Goal: Task Accomplishment & Management: Manage account settings

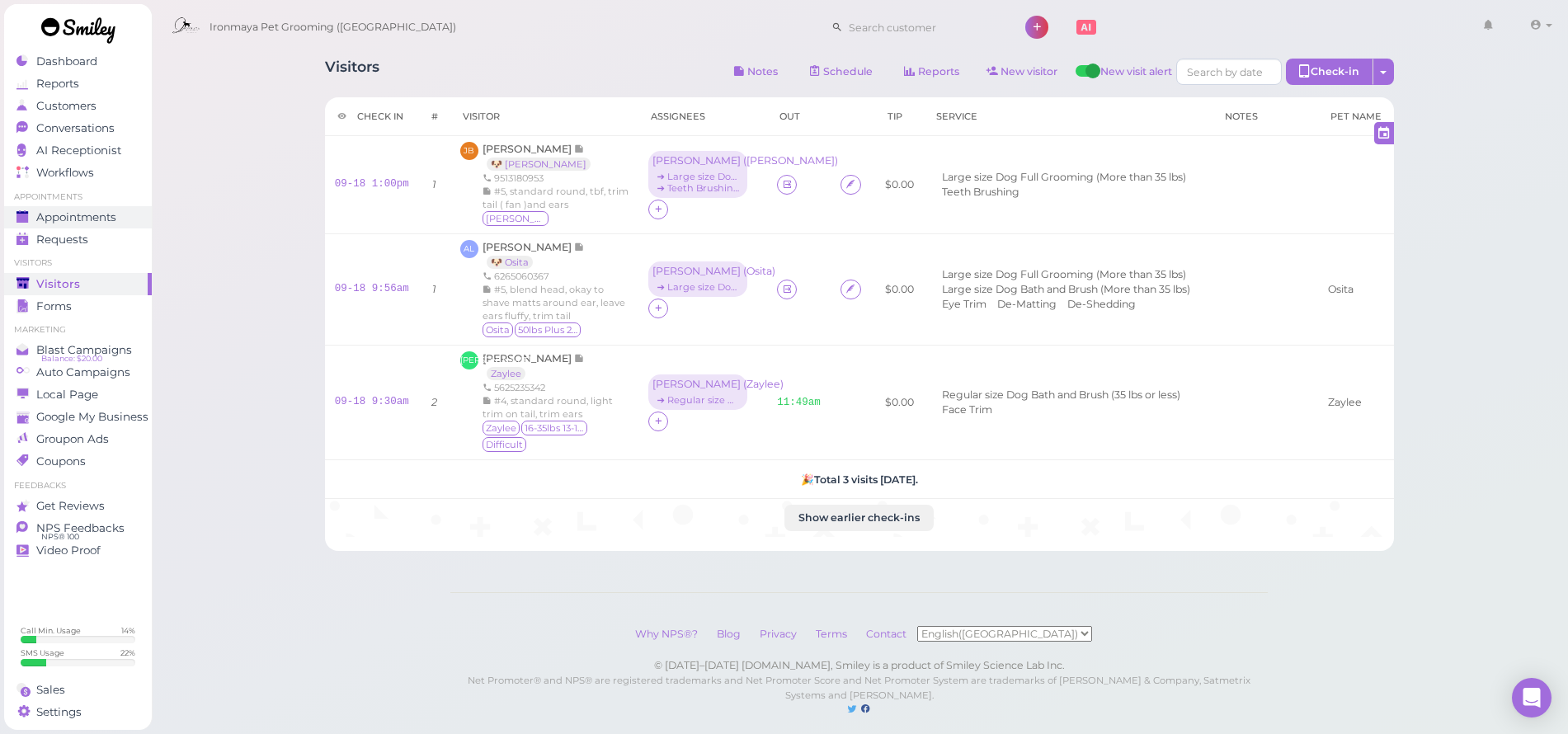
click at [139, 220] on link "Appointments" at bounding box center [78, 217] width 148 height 23
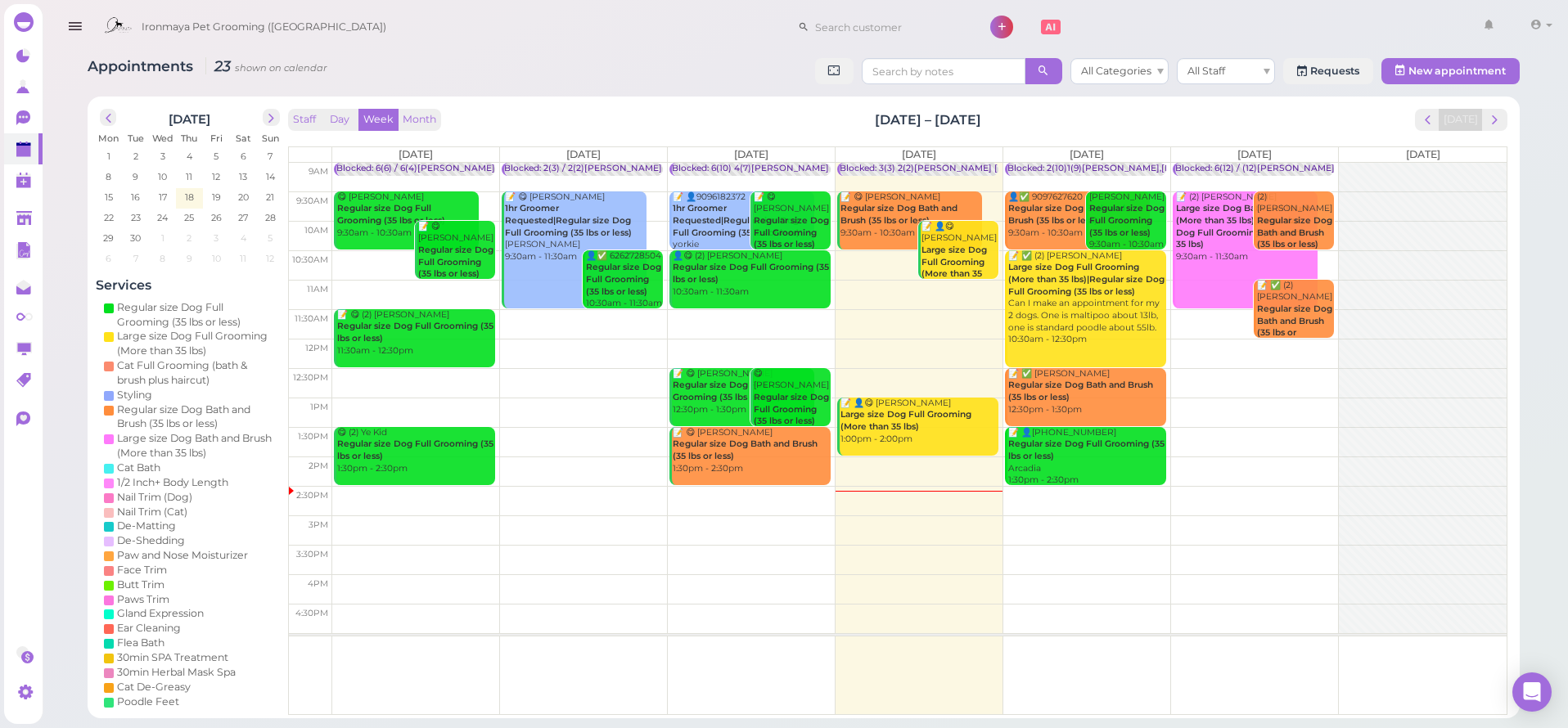
click at [1251, 377] on td at bounding box center [919, 383] width 1175 height 30
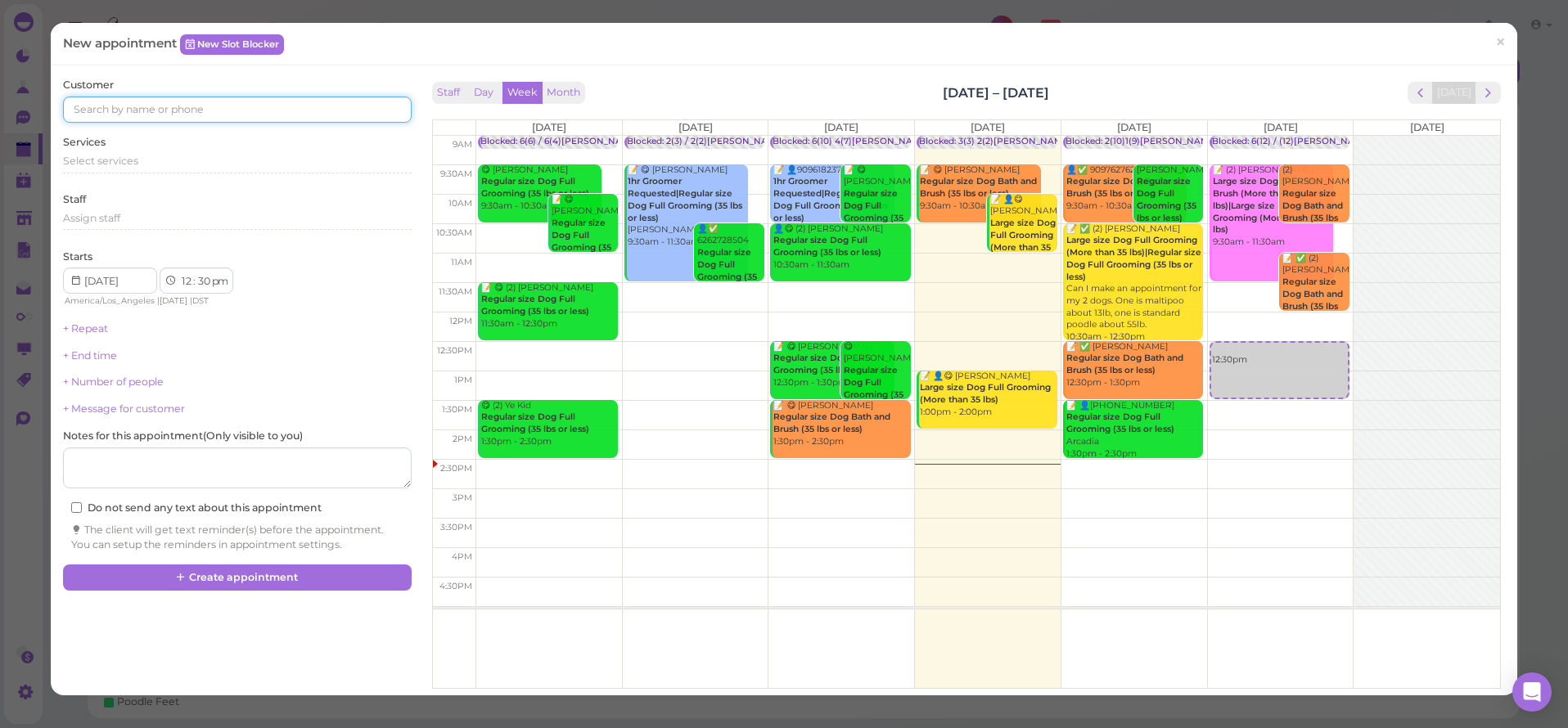
click at [139, 97] on input at bounding box center [237, 110] width 348 height 27
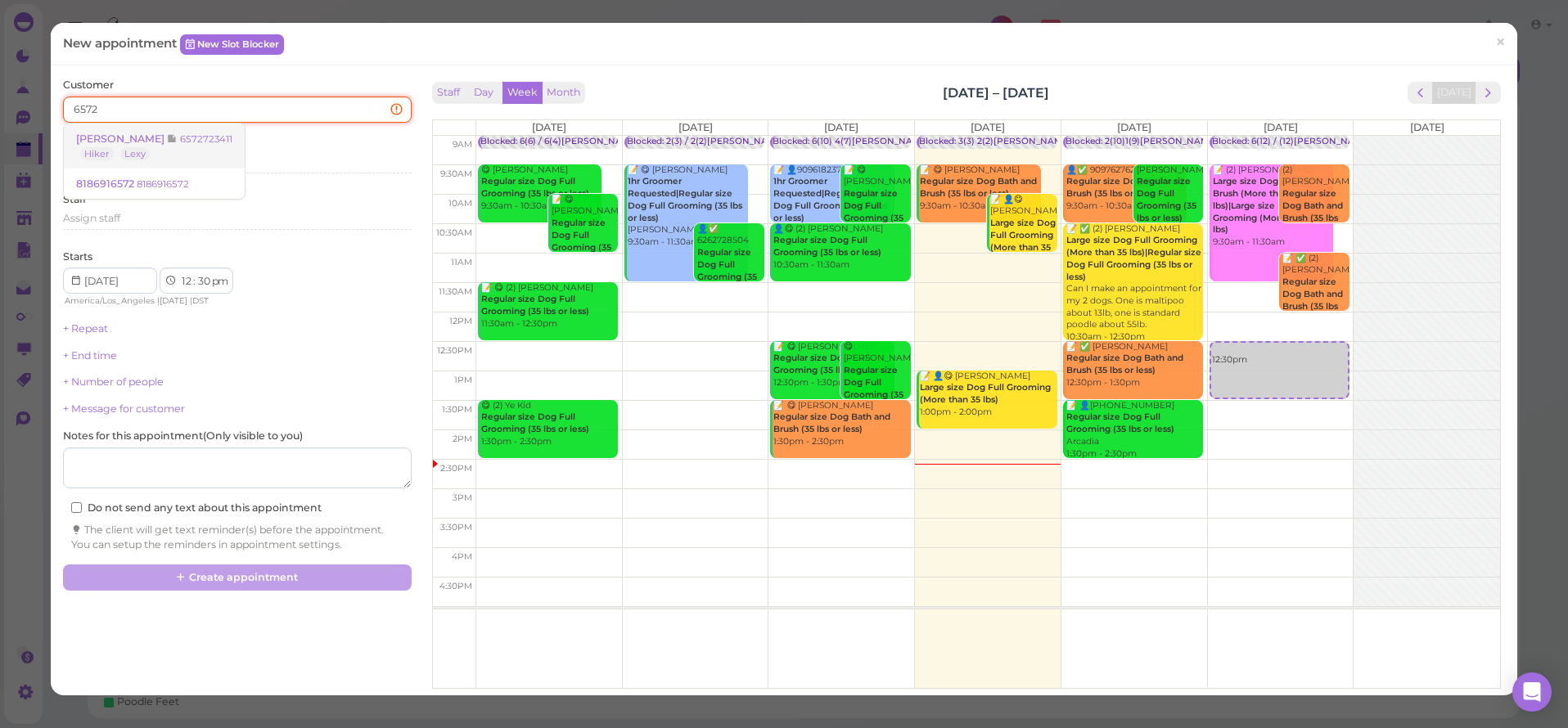
type input "6572"
click at [180, 143] on small "6572723411" at bounding box center [205, 139] width 52 height 12
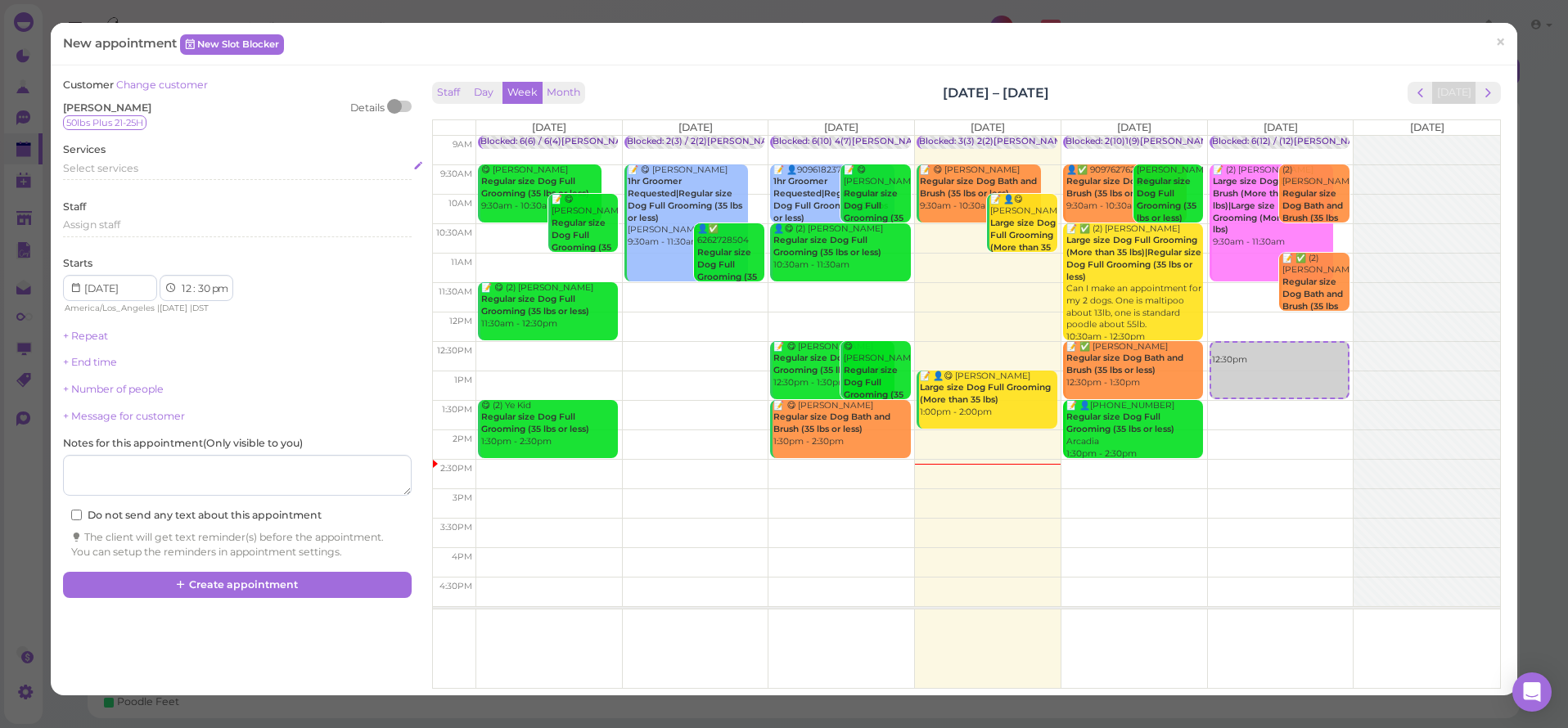
click at [162, 170] on div "Select services" at bounding box center [237, 169] width 348 height 15
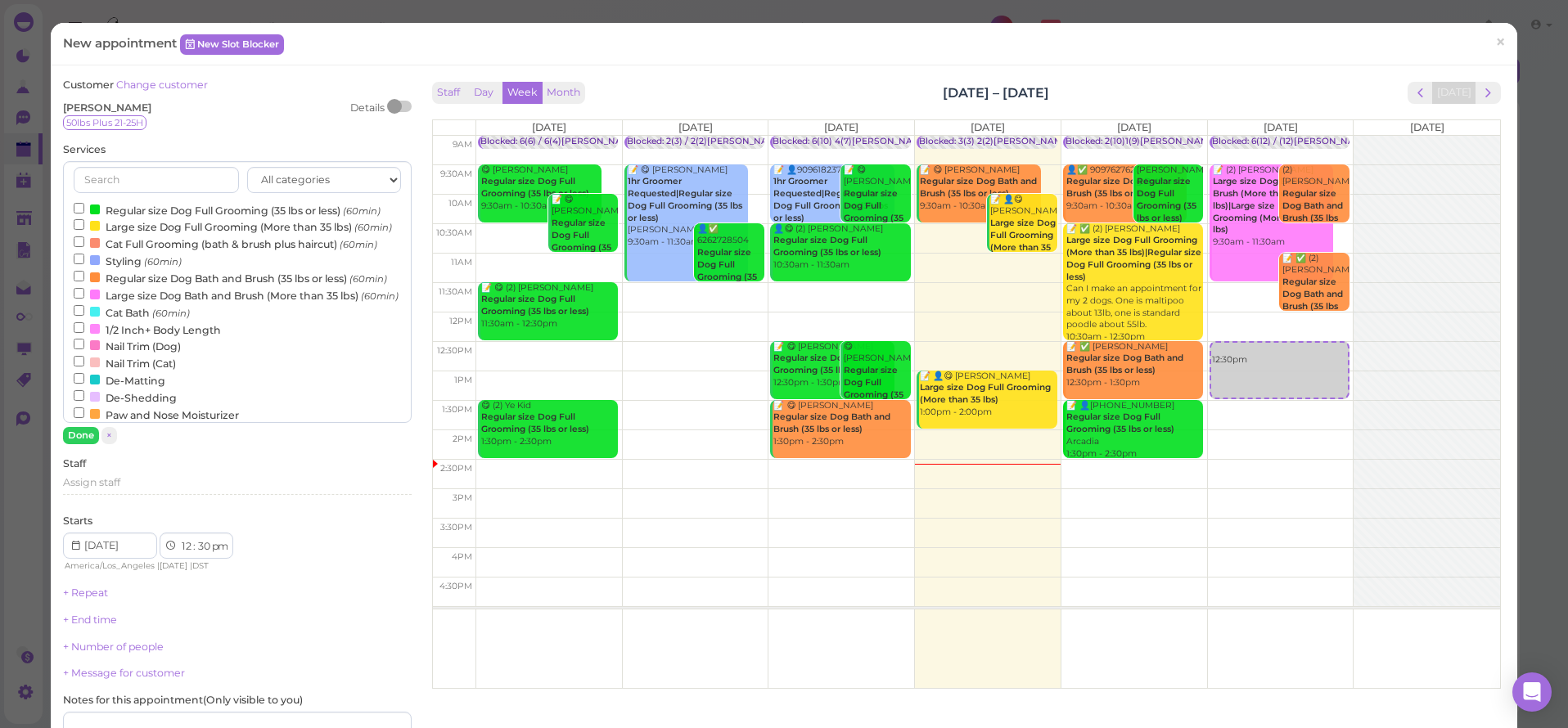
click at [164, 222] on label "Large size Dog Full Grooming (More than 35 lbs) (60min)" at bounding box center [233, 226] width 318 height 17
click at [84, 222] on input "Large size Dog Full Grooming (More than 35 lbs) (60min)" at bounding box center [79, 224] width 11 height 11
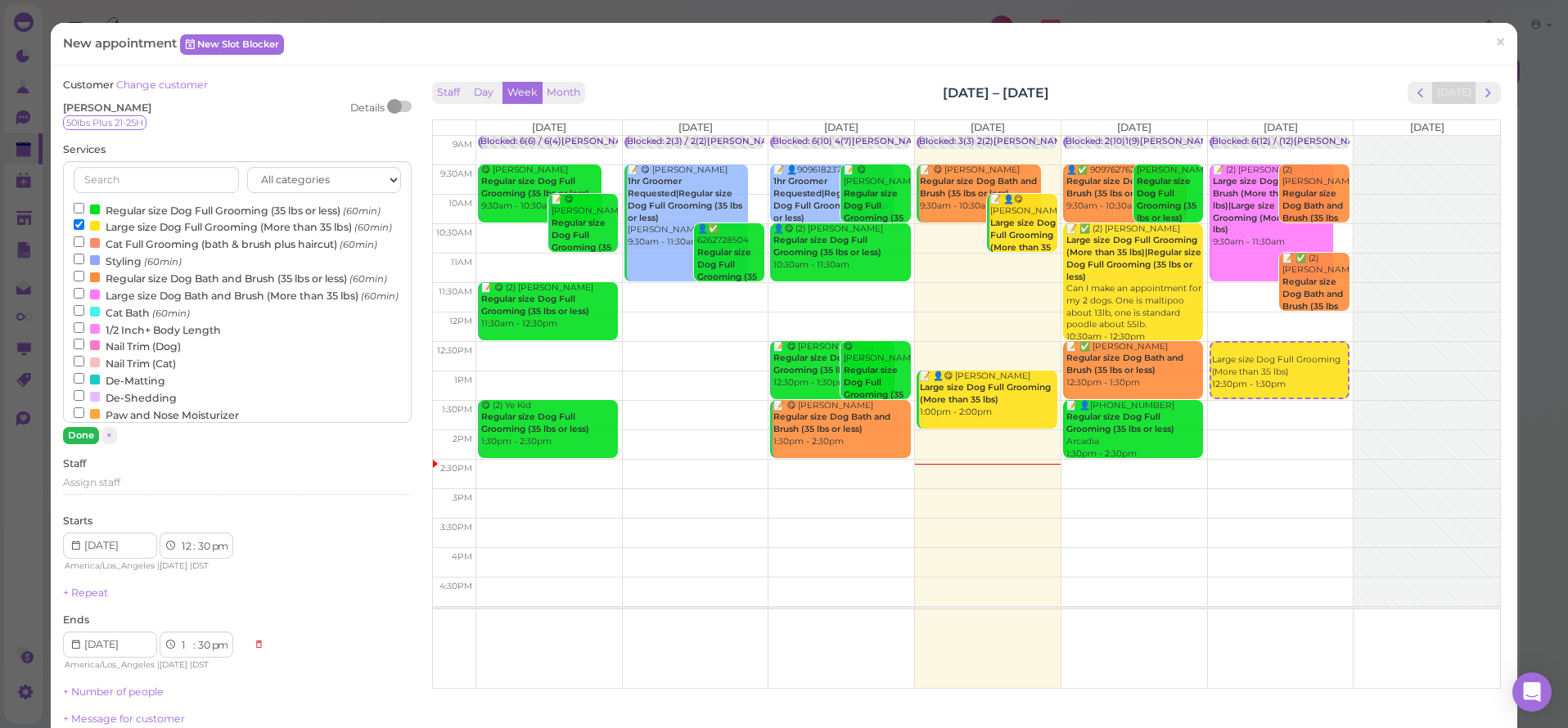
click at [71, 432] on button "Done" at bounding box center [80, 436] width 36 height 17
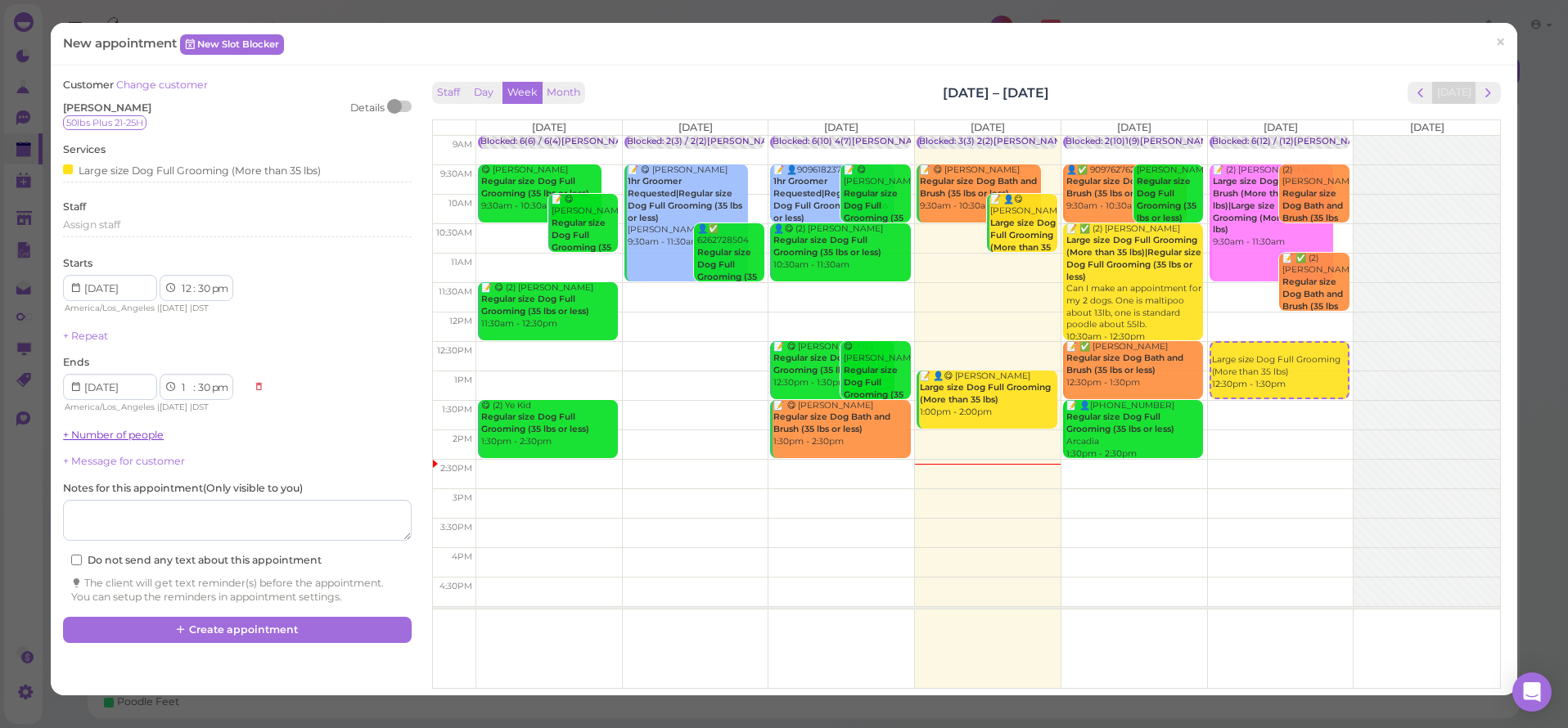
click at [97, 429] on link "+ Number of people" at bounding box center [113, 435] width 101 height 12
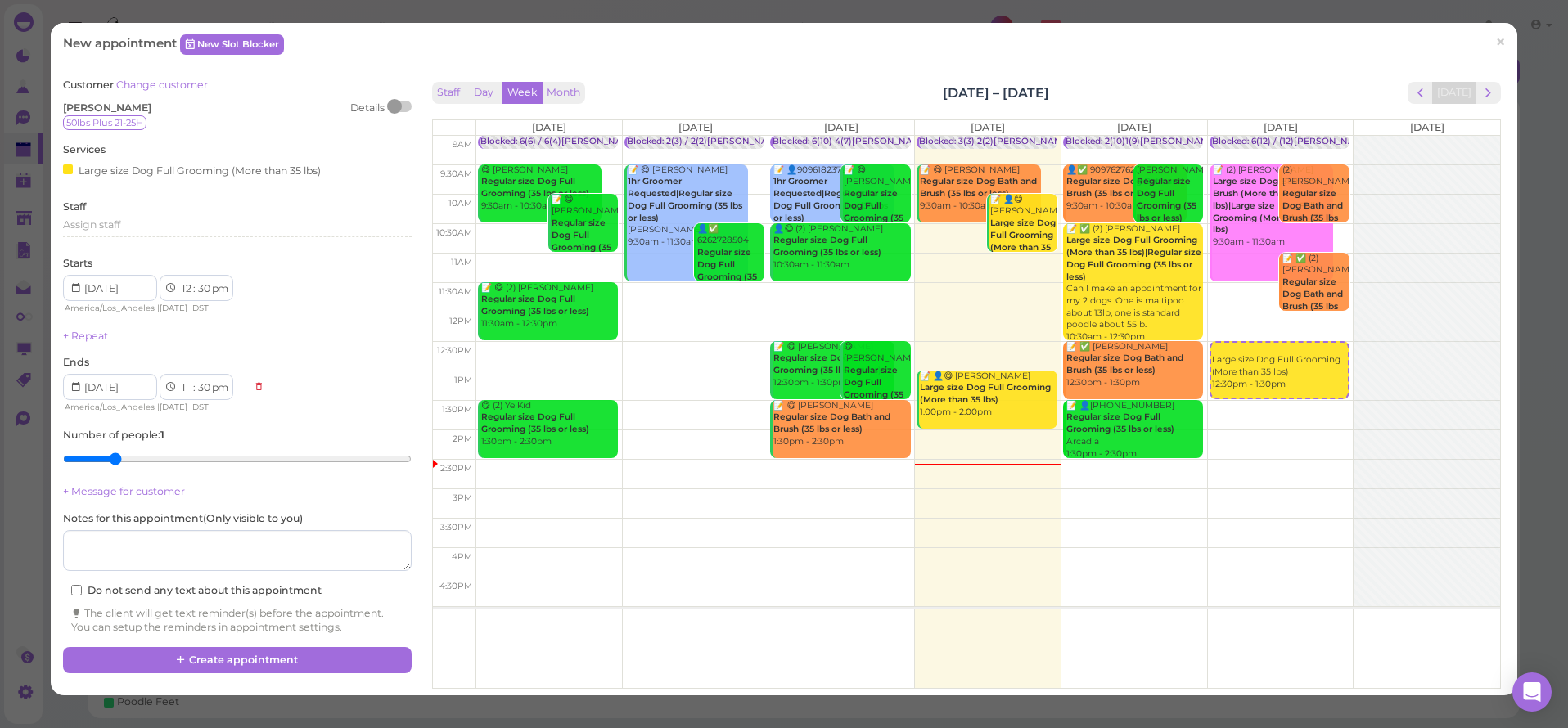
type input "2"
click at [110, 451] on input "range" at bounding box center [237, 459] width 348 height 27
click at [171, 657] on button "Create appointment" at bounding box center [237, 660] width 348 height 27
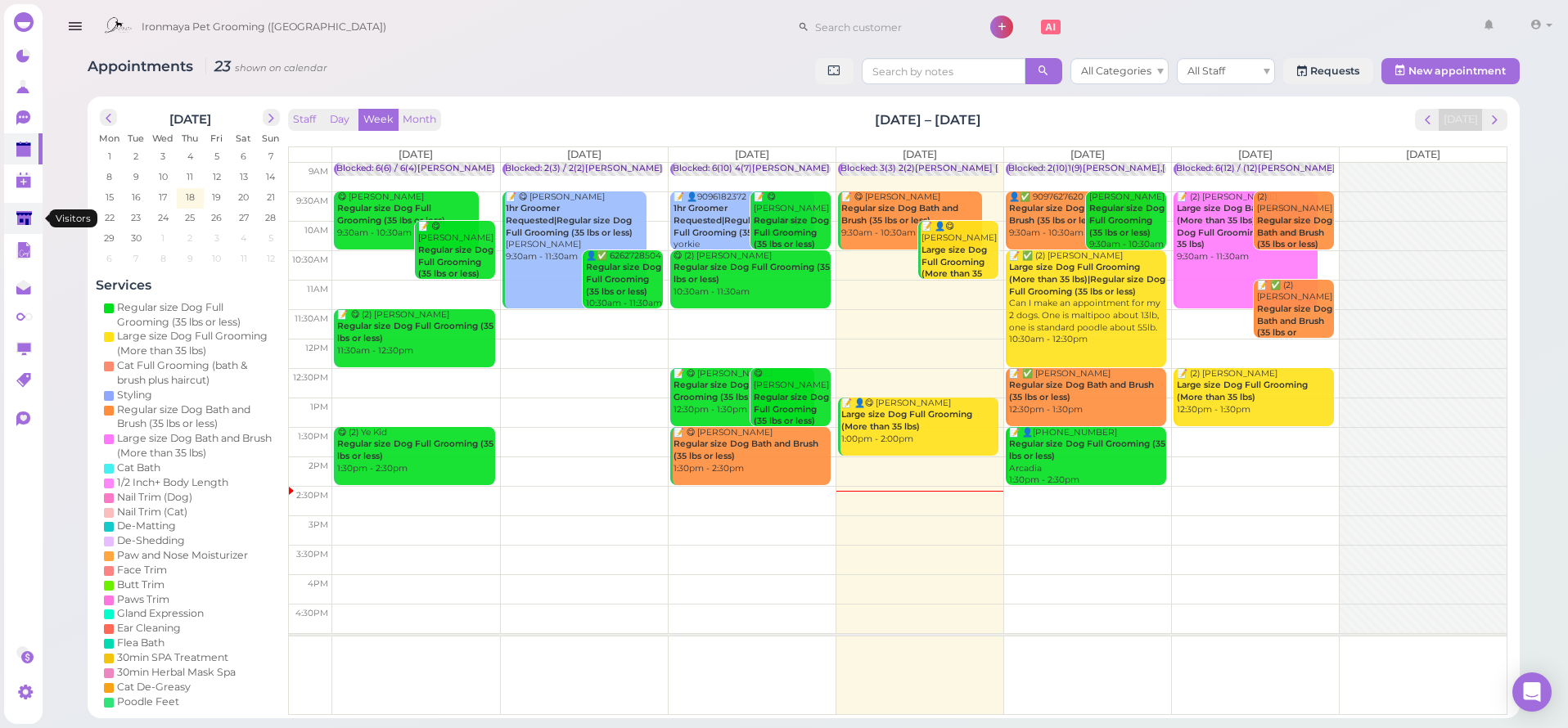
click at [21, 227] on icon at bounding box center [25, 219] width 17 height 17
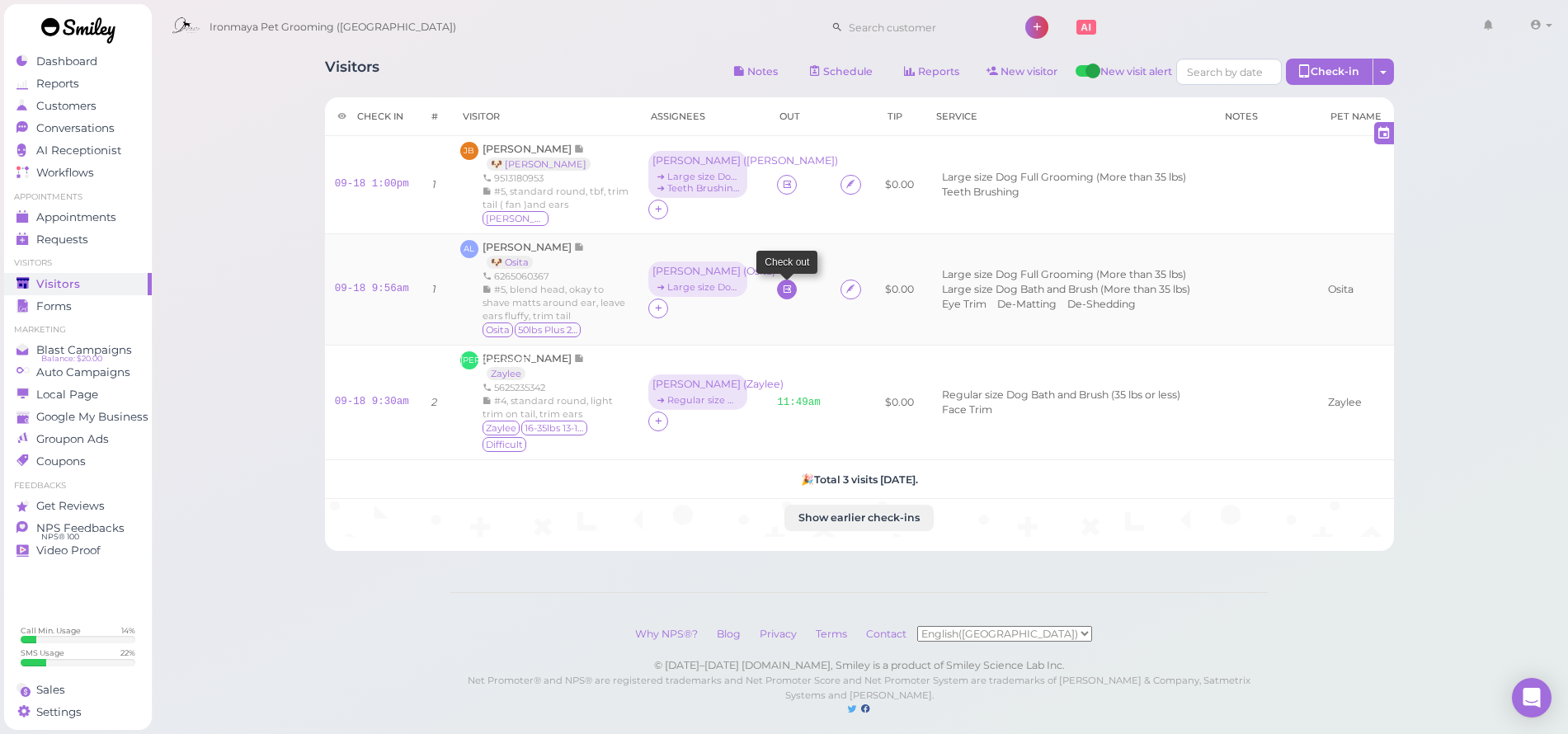
click at [781, 289] on icon at bounding box center [787, 289] width 11 height 13
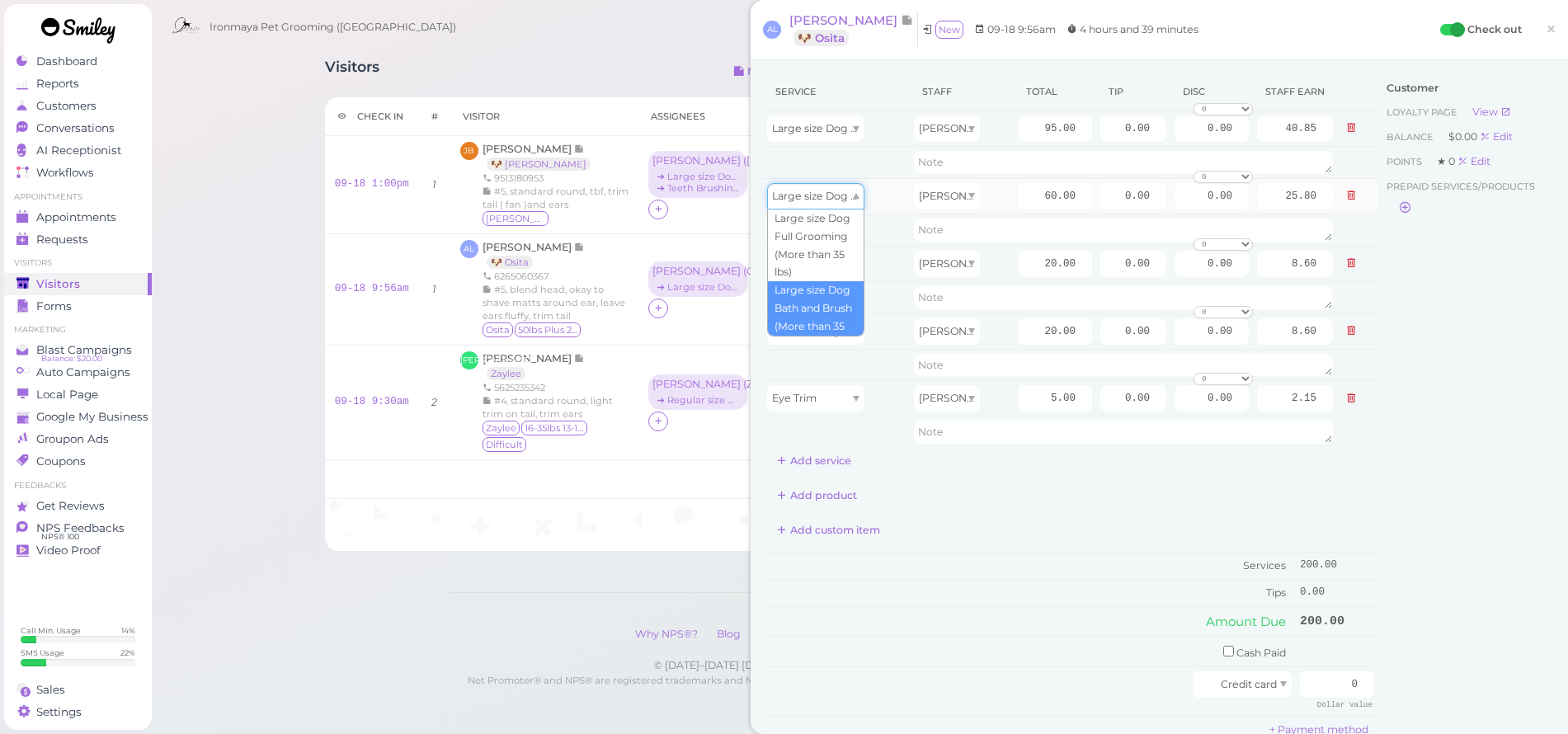
click at [795, 203] on div "Large size Dog Bath and Brush (More than 35 lbs)" at bounding box center [816, 196] width 98 height 27
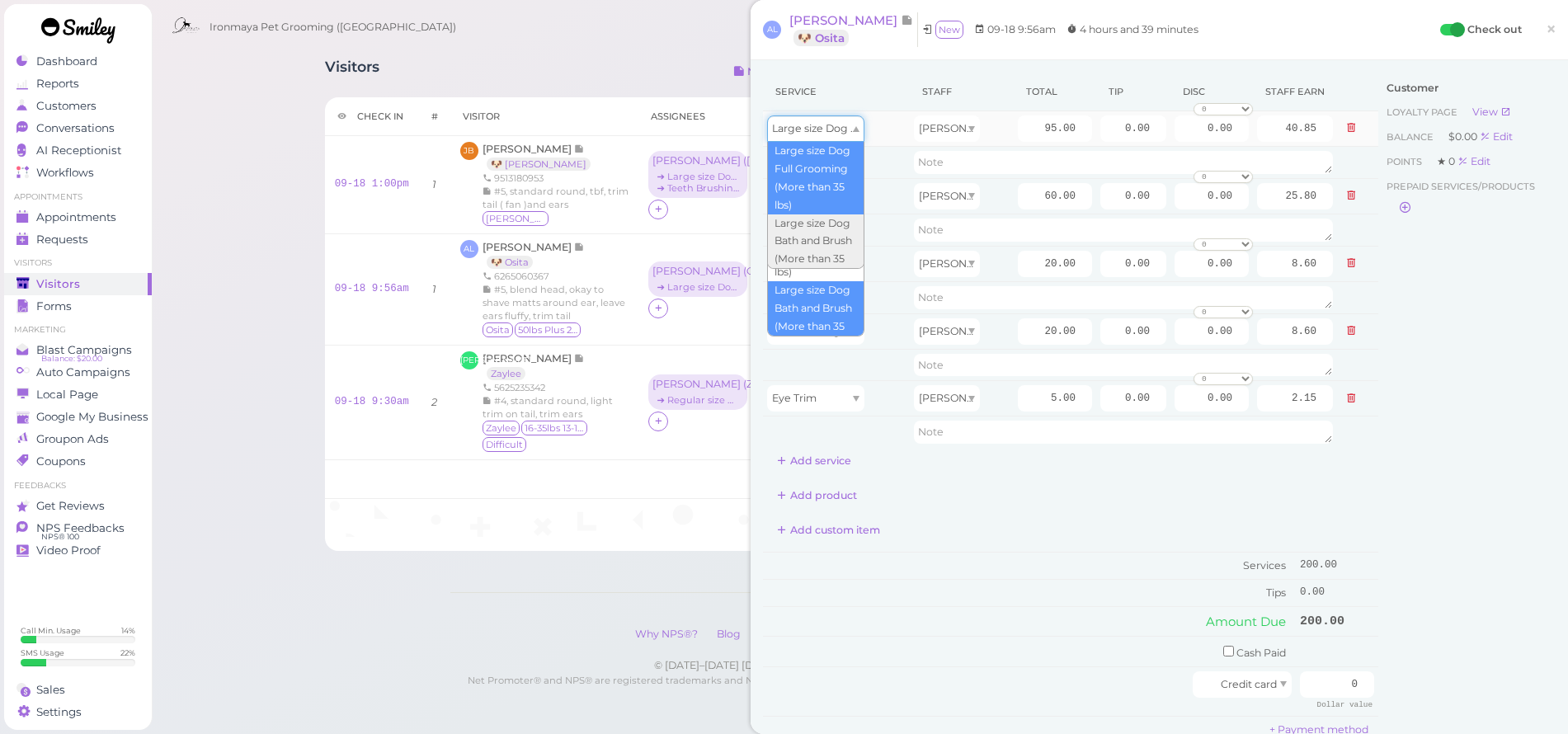
click at [851, 123] on span "Large size Dog Full Grooming (More than 35 lbs)" at bounding box center [894, 128] width 244 height 13
click at [1018, 129] on input "95.00" at bounding box center [1055, 129] width 74 height 27
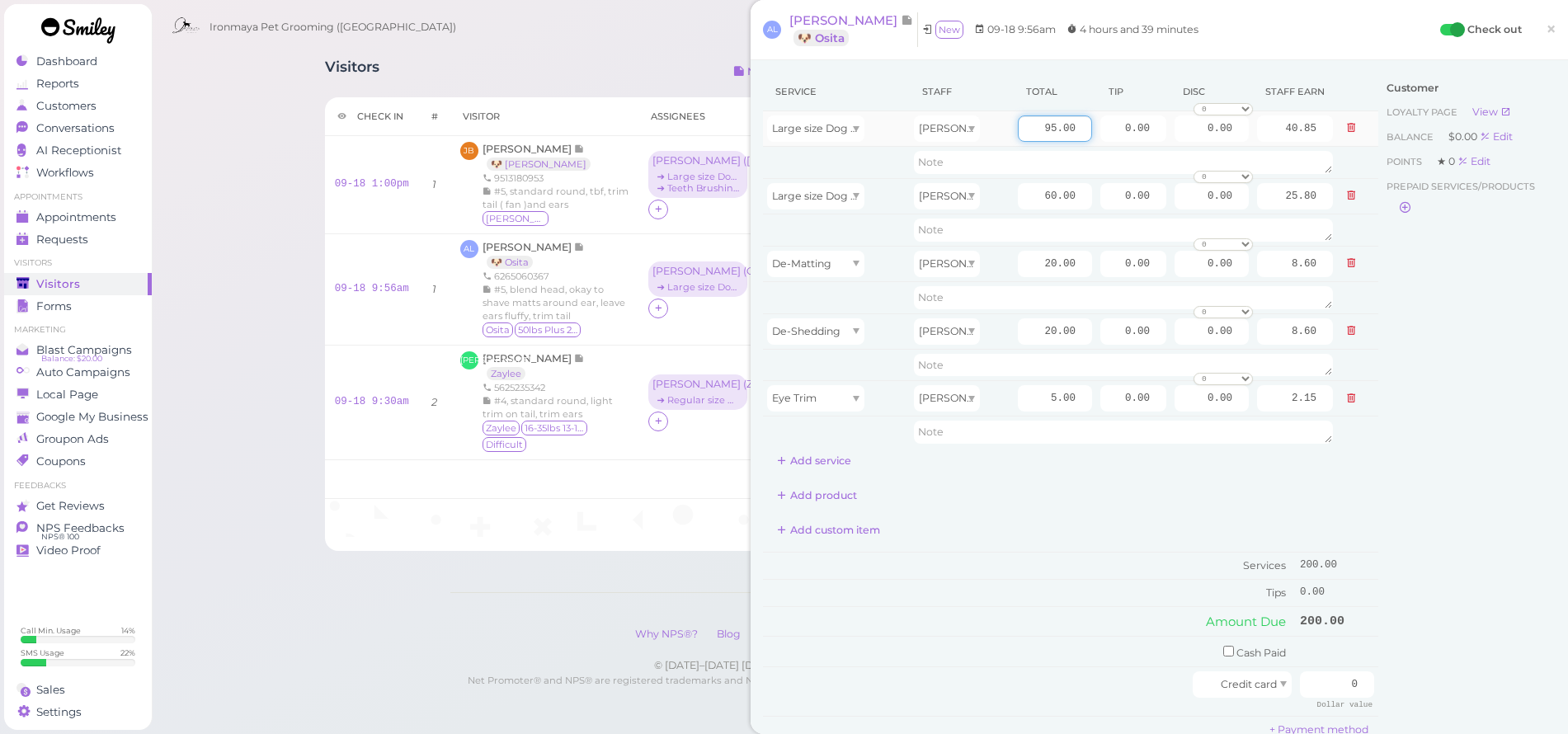
click at [1018, 130] on input "95.00" at bounding box center [1055, 129] width 74 height 27
type input "120"
type input "51.60"
click at [1346, 197] on icon at bounding box center [1351, 195] width 10 height 12
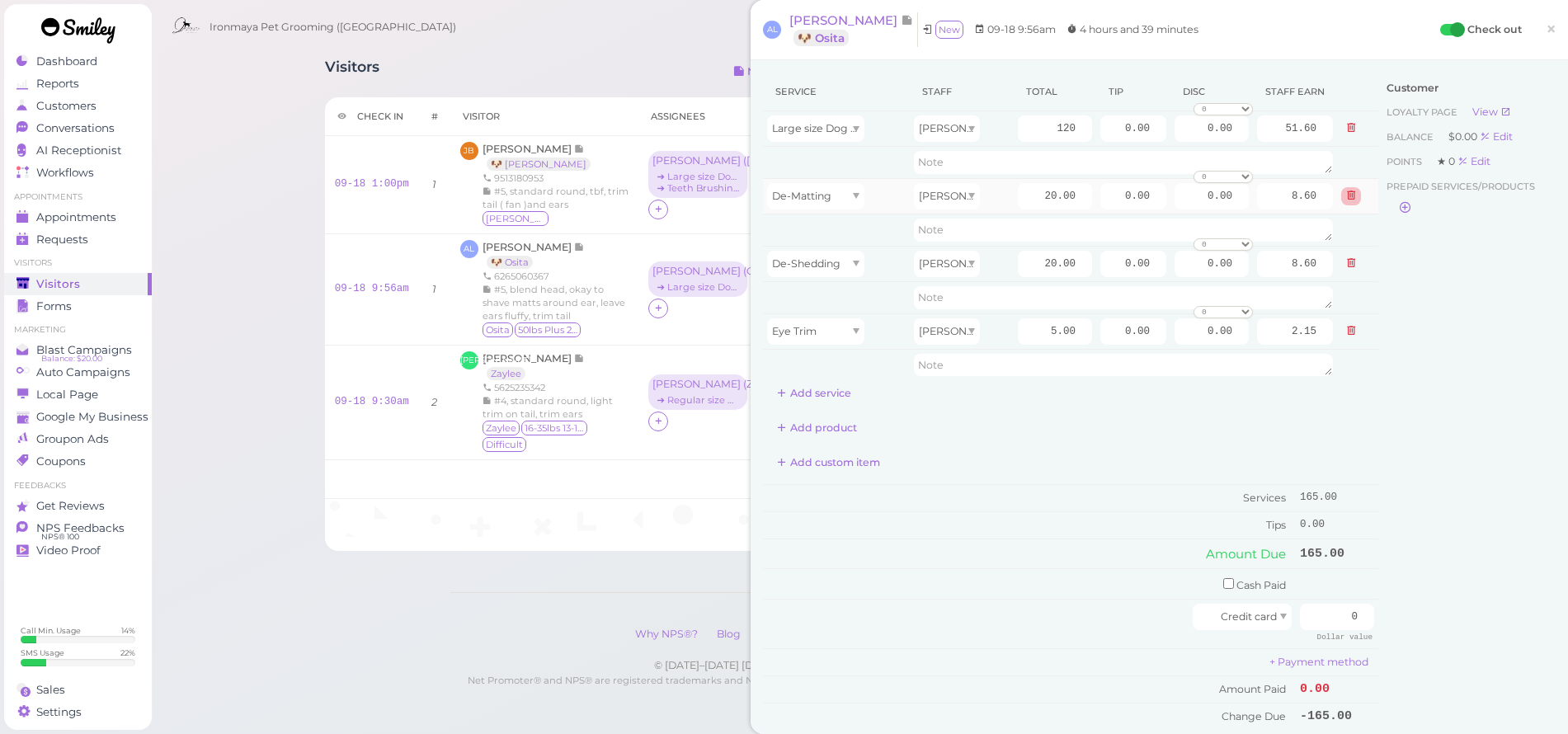
click at [1346, 197] on icon at bounding box center [1351, 195] width 10 height 12
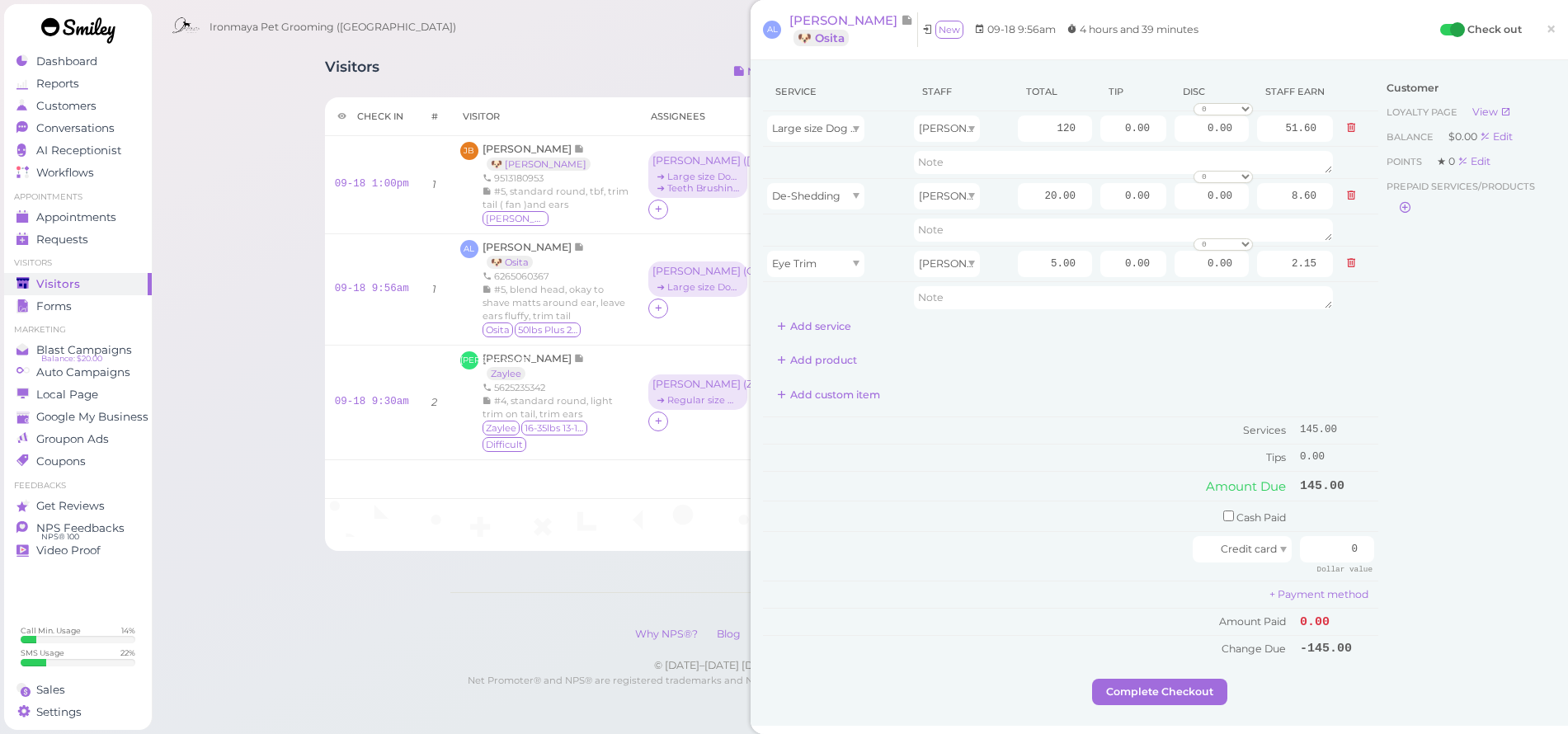
click at [1346, 197] on icon at bounding box center [1351, 195] width 10 height 12
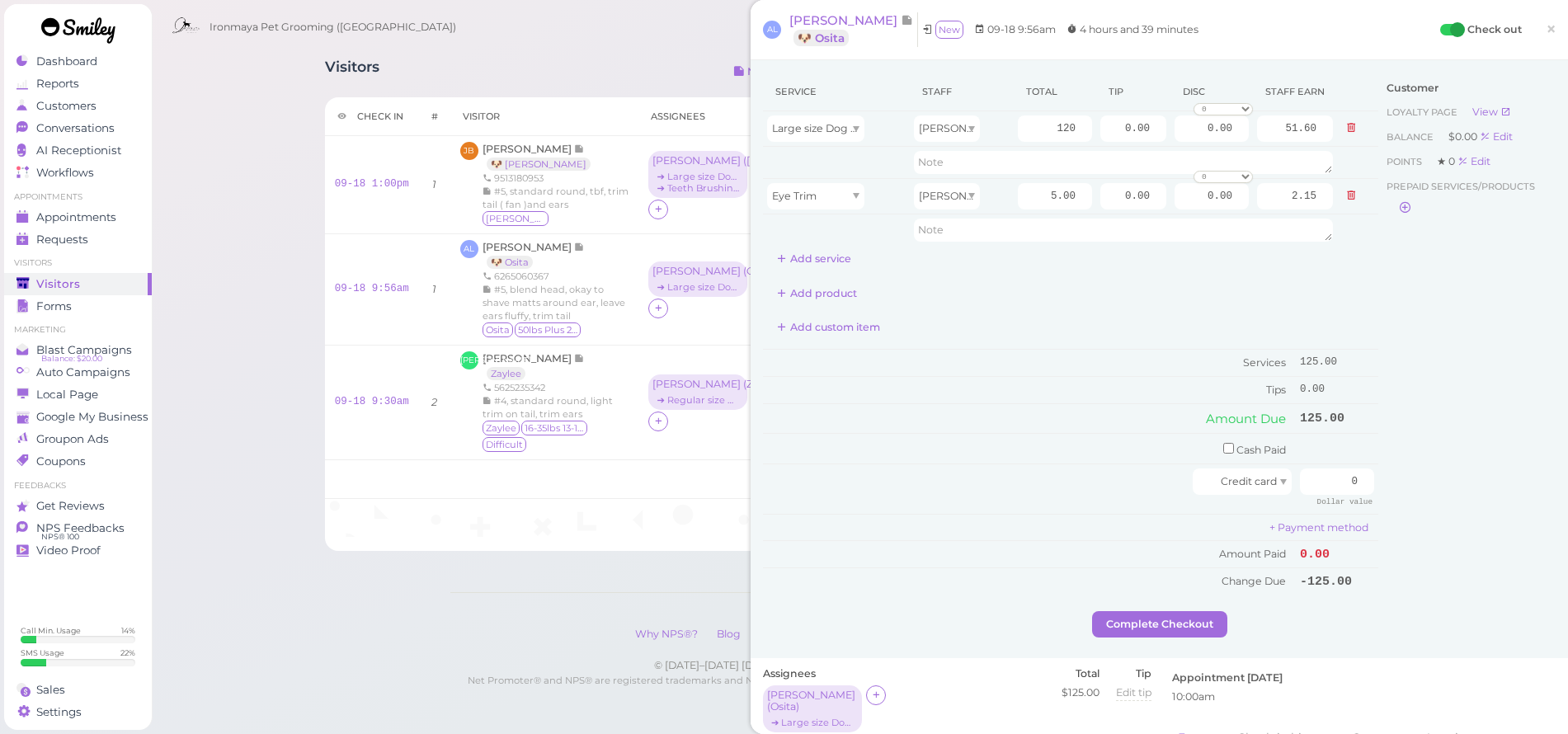
click at [1346, 197] on icon at bounding box center [1351, 195] width 10 height 12
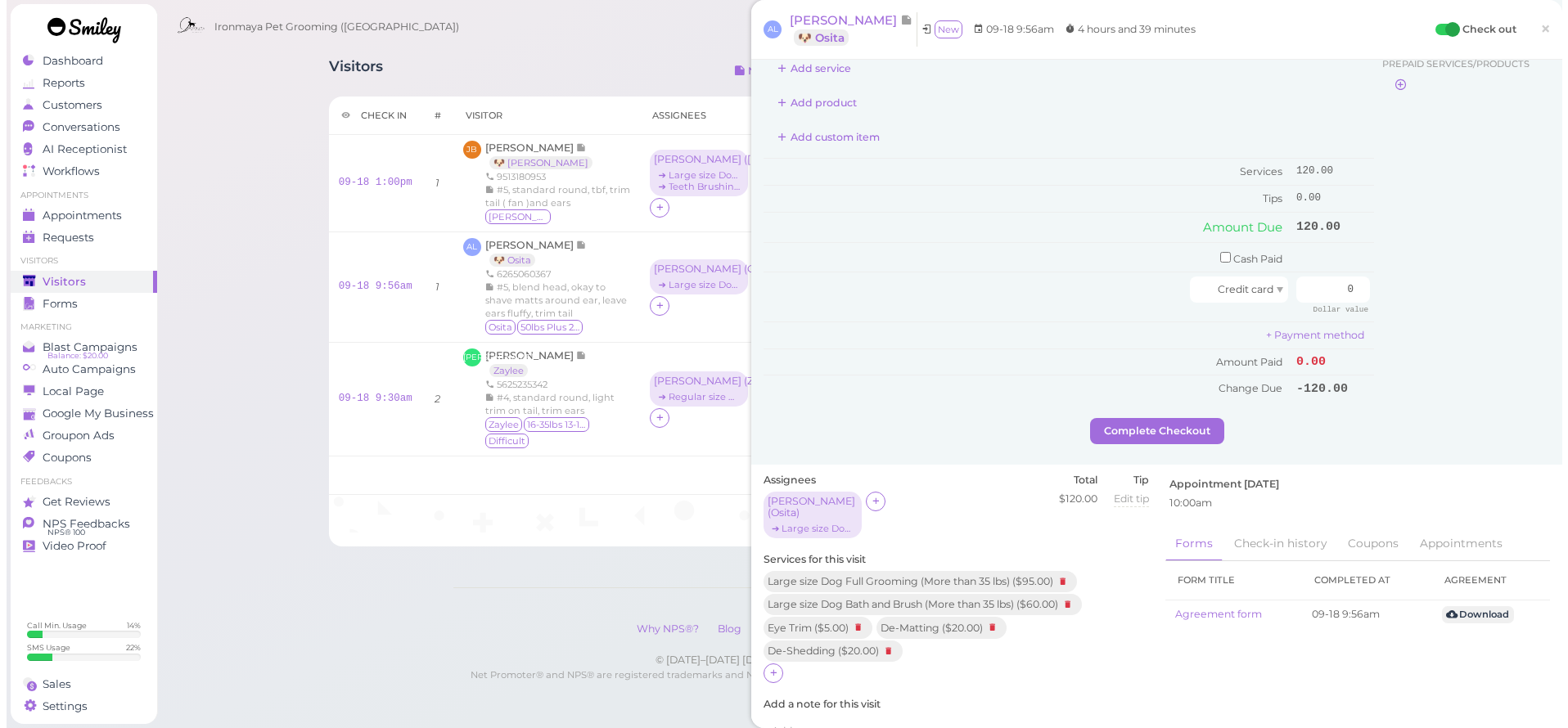
scroll to position [232, 0]
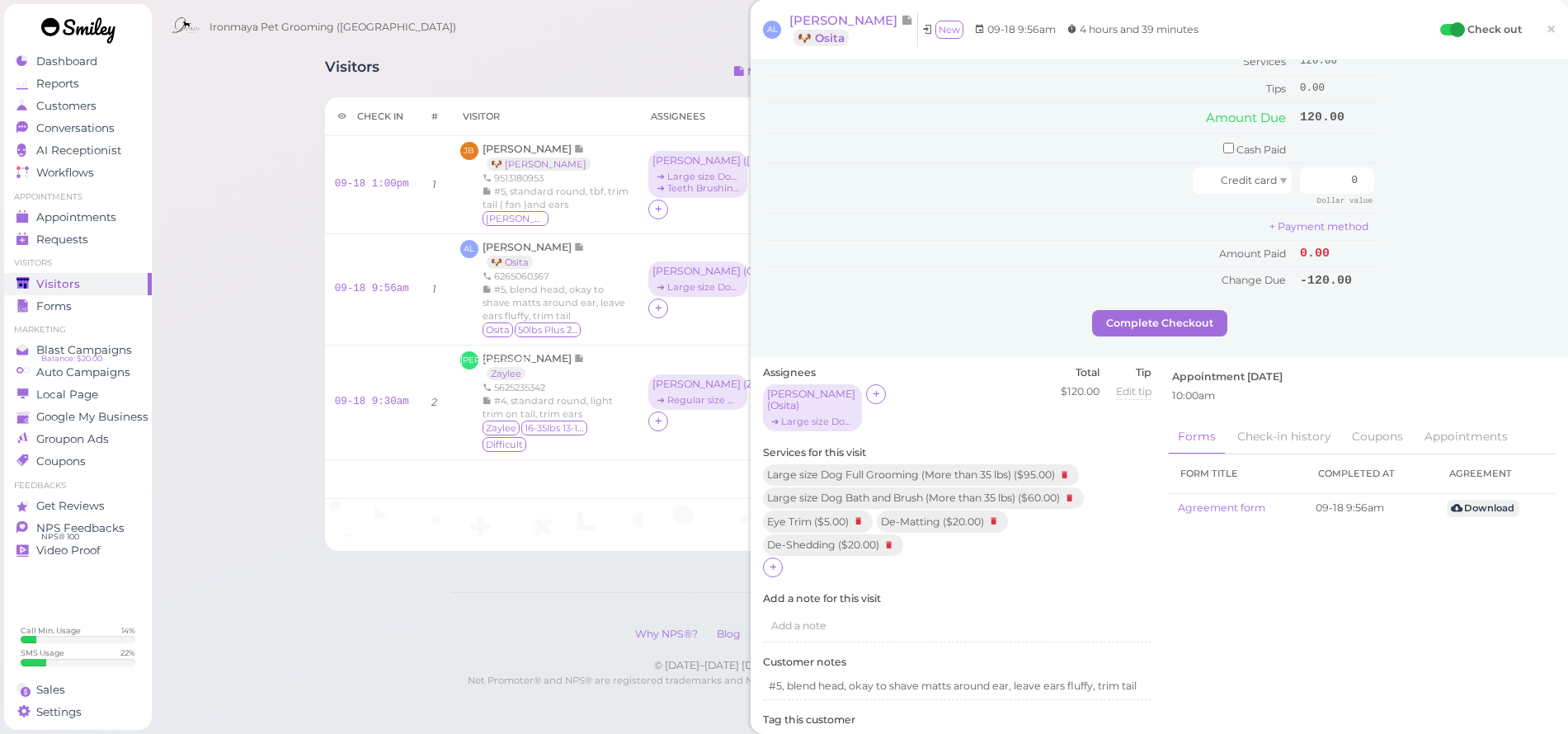
click at [887, 536] on icon at bounding box center [889, 545] width 20 height 18
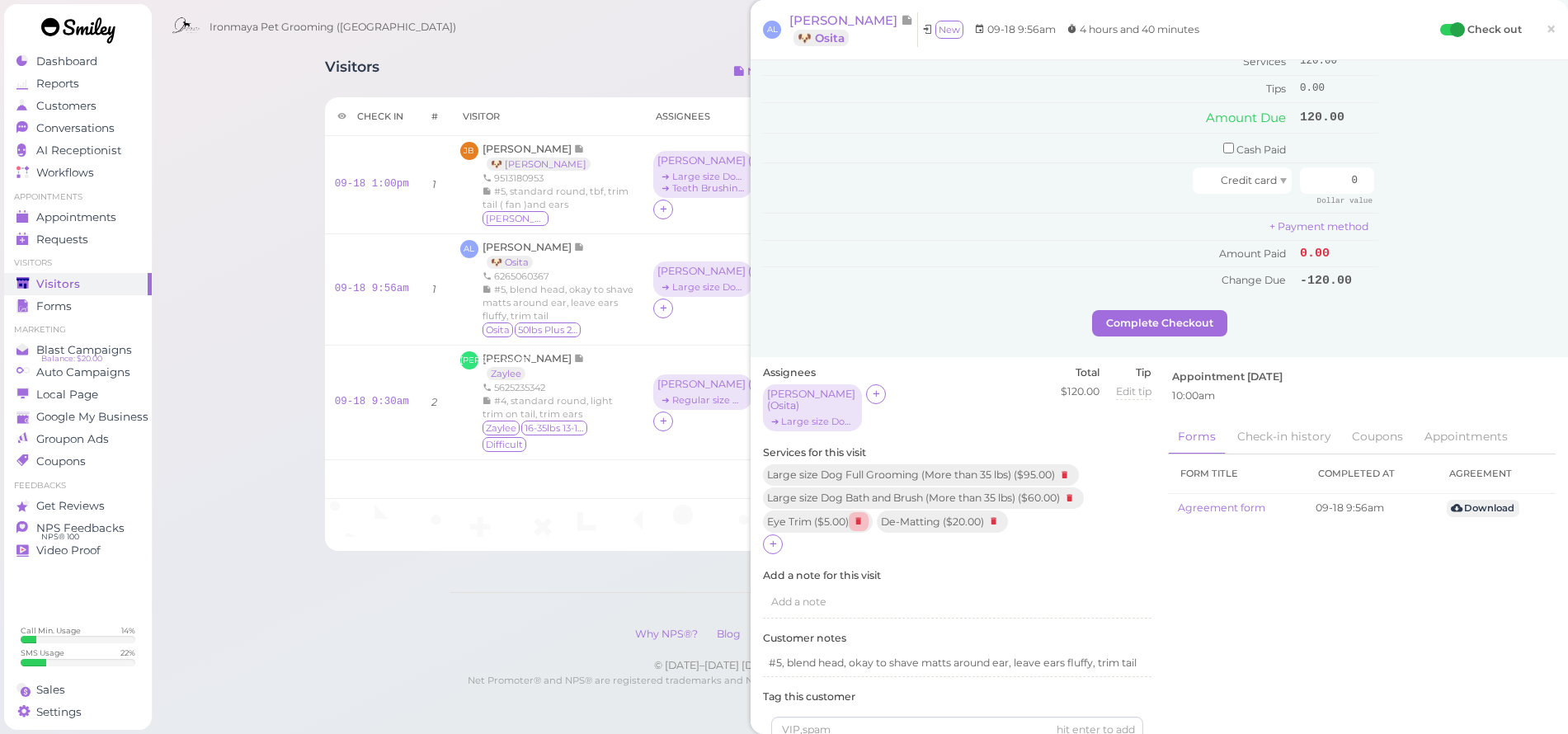
click at [857, 512] on icon at bounding box center [858, 521] width 20 height 18
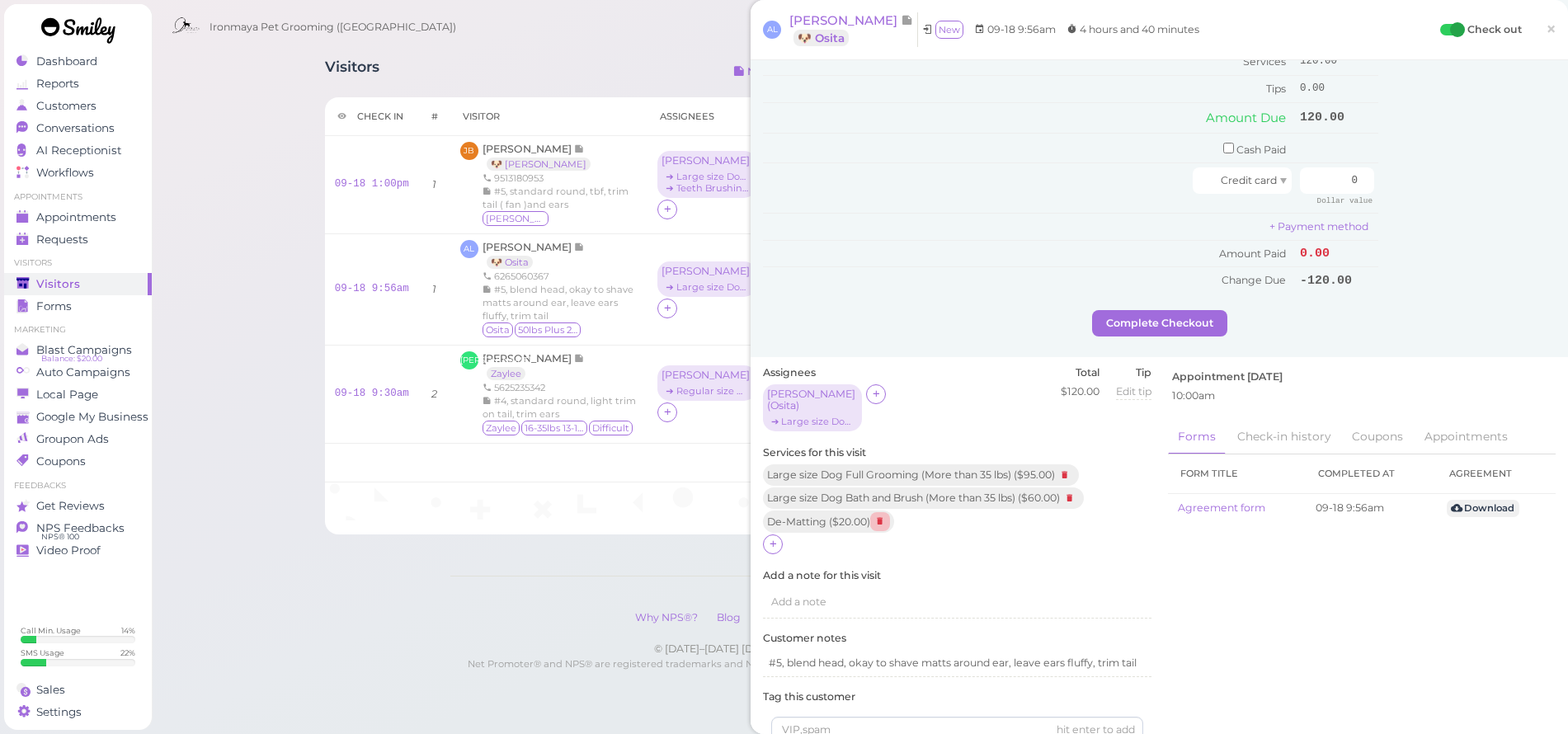
click at [877, 512] on icon at bounding box center [880, 521] width 20 height 18
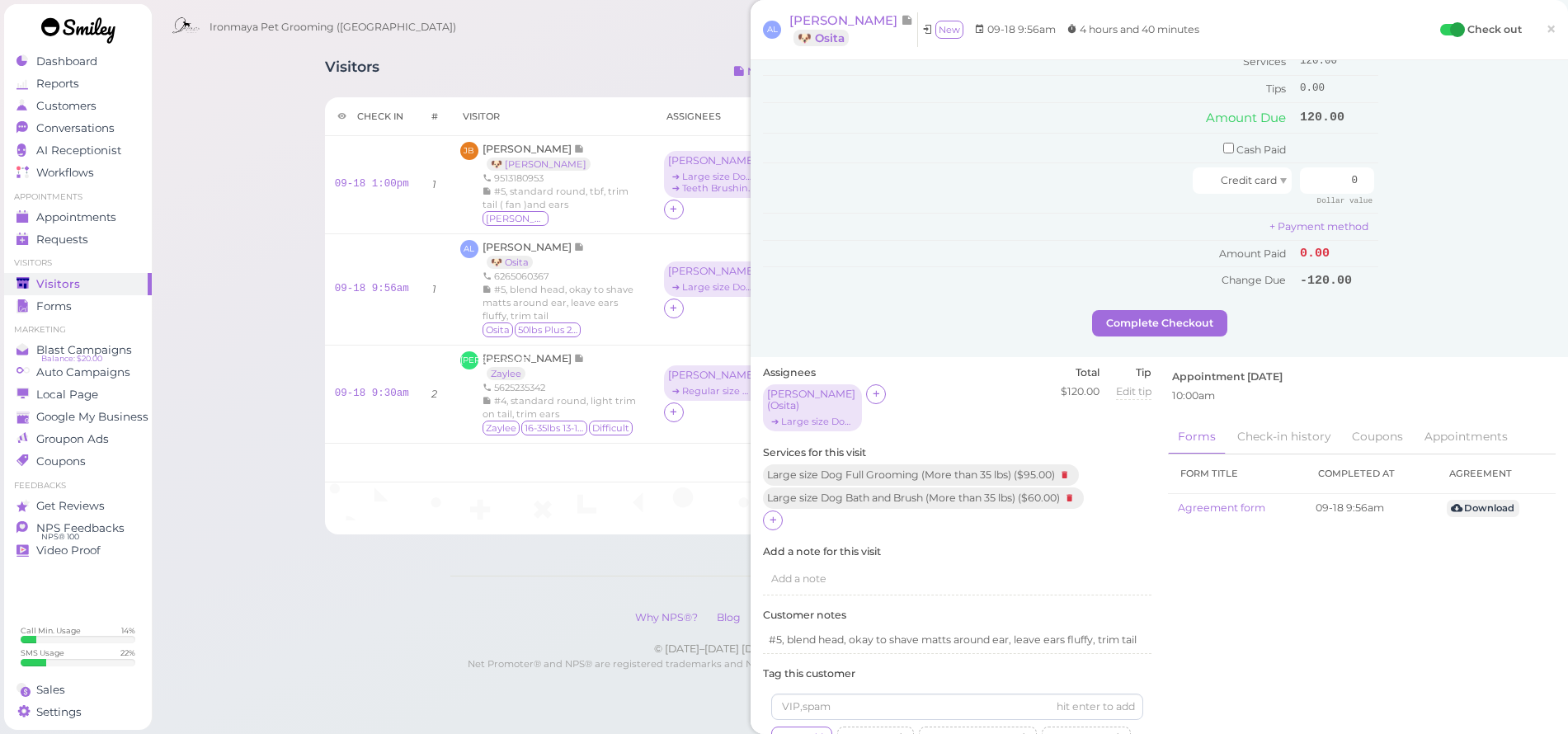
click at [1073, 489] on icon at bounding box center [1070, 499] width 20 height 18
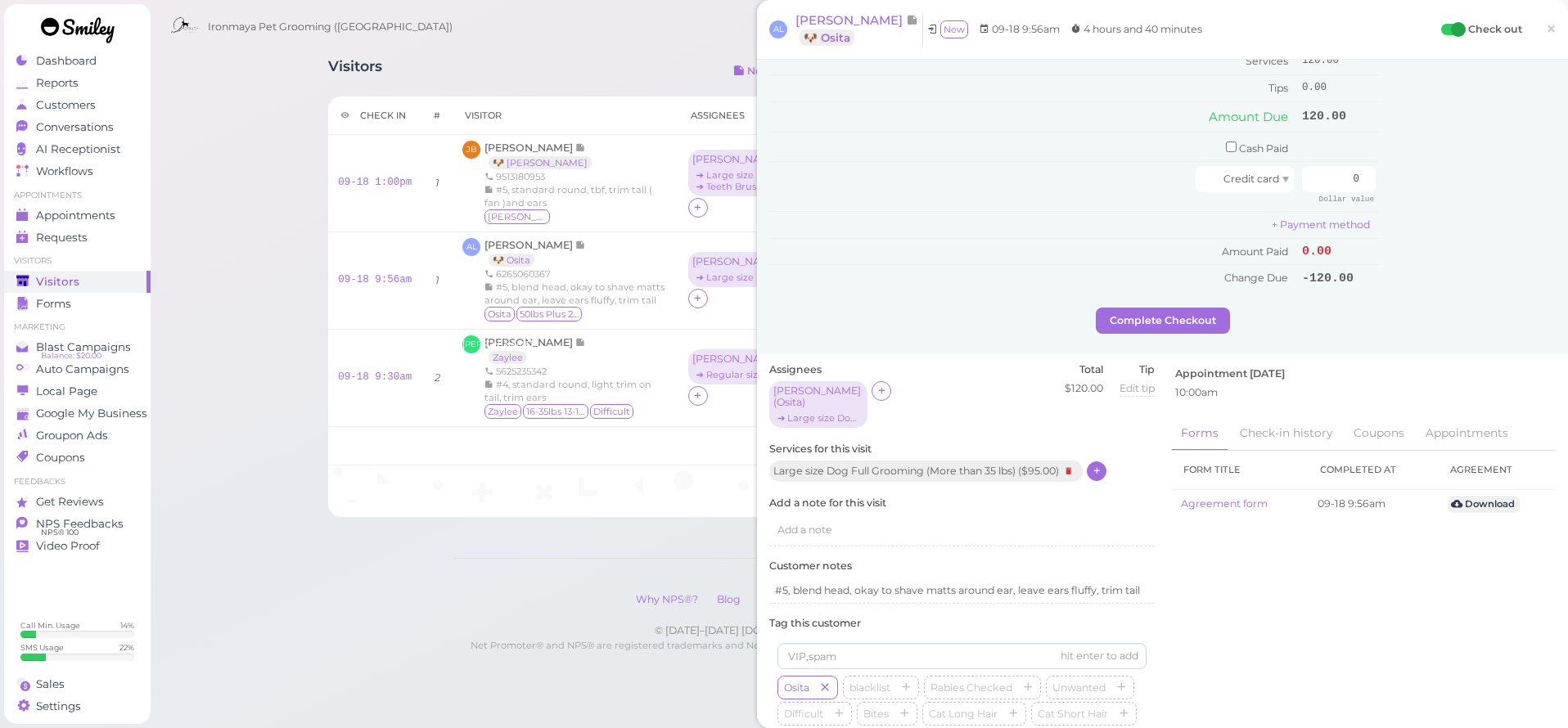
click at [1102, 465] on icon at bounding box center [1097, 470] width 11 height 12
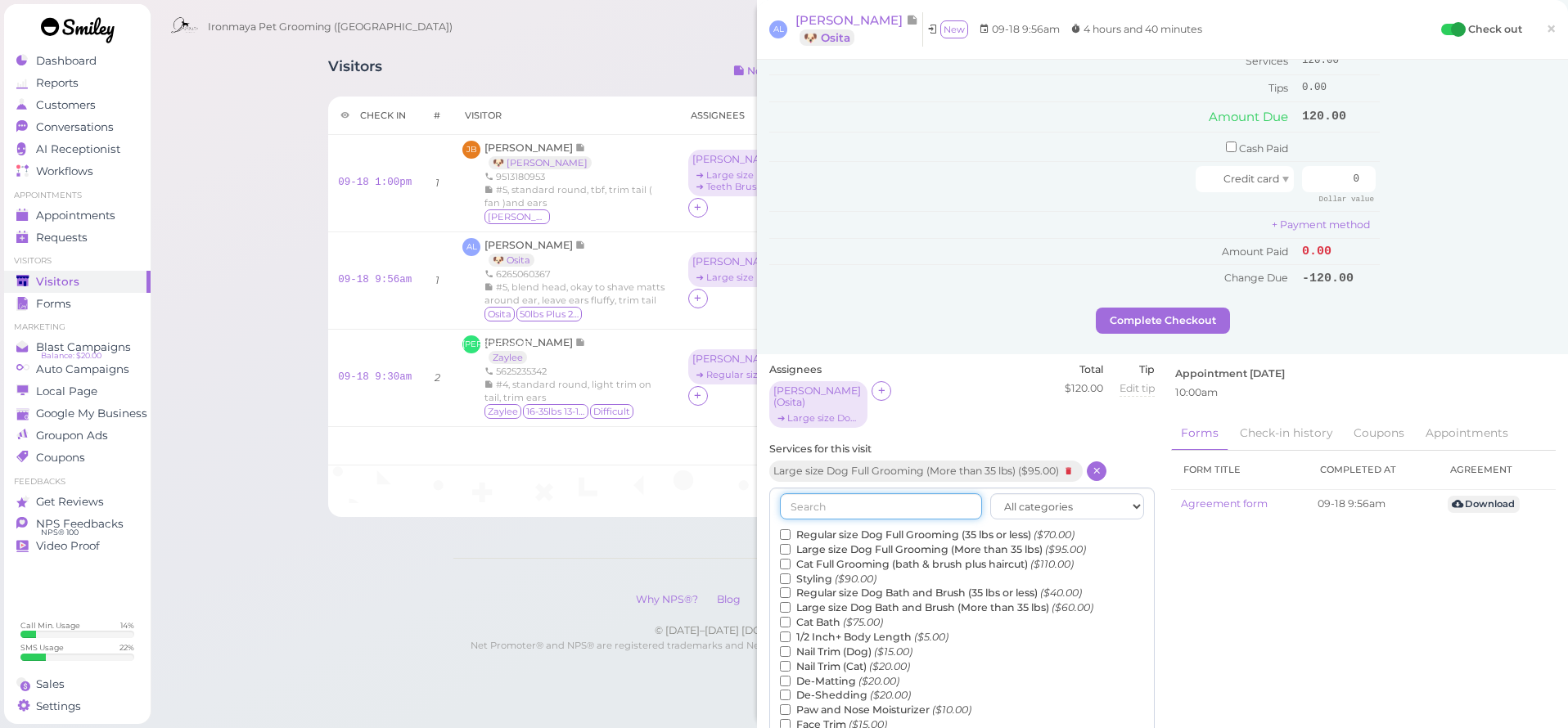
click at [905, 494] on input "text" at bounding box center [880, 507] width 202 height 27
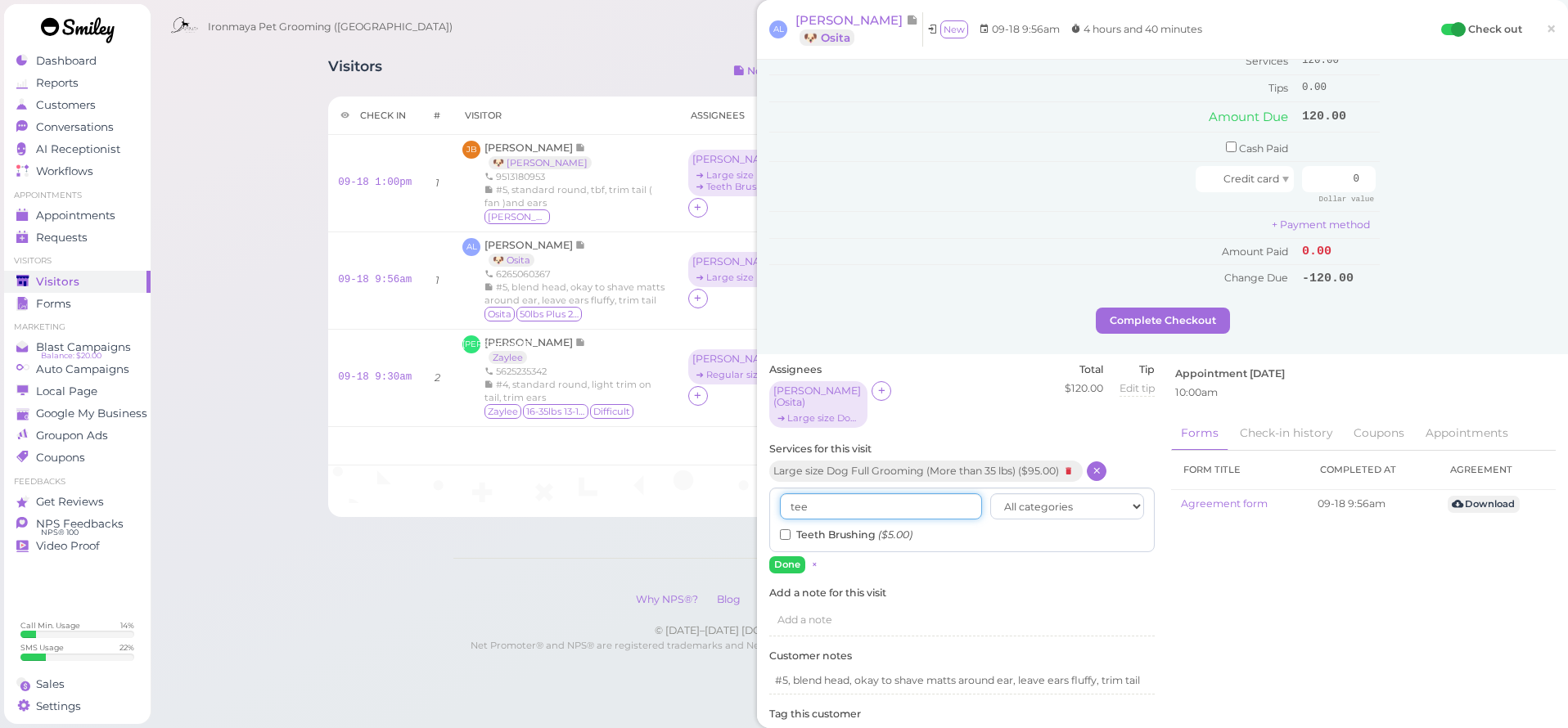
type input "tee"
click at [852, 499] on div "tee All categories Full Grooming Bath & Brush Add-ons Special Requests Ironmaya…" at bounding box center [962, 520] width 385 height 65
click at [852, 528] on label "Teeth Brushing ($5.00)" at bounding box center [846, 535] width 133 height 15
click at [790, 529] on input "Teeth Brushing ($5.00)" at bounding box center [784, 534] width 11 height 11
click at [789, 557] on button "Done" at bounding box center [787, 565] width 36 height 17
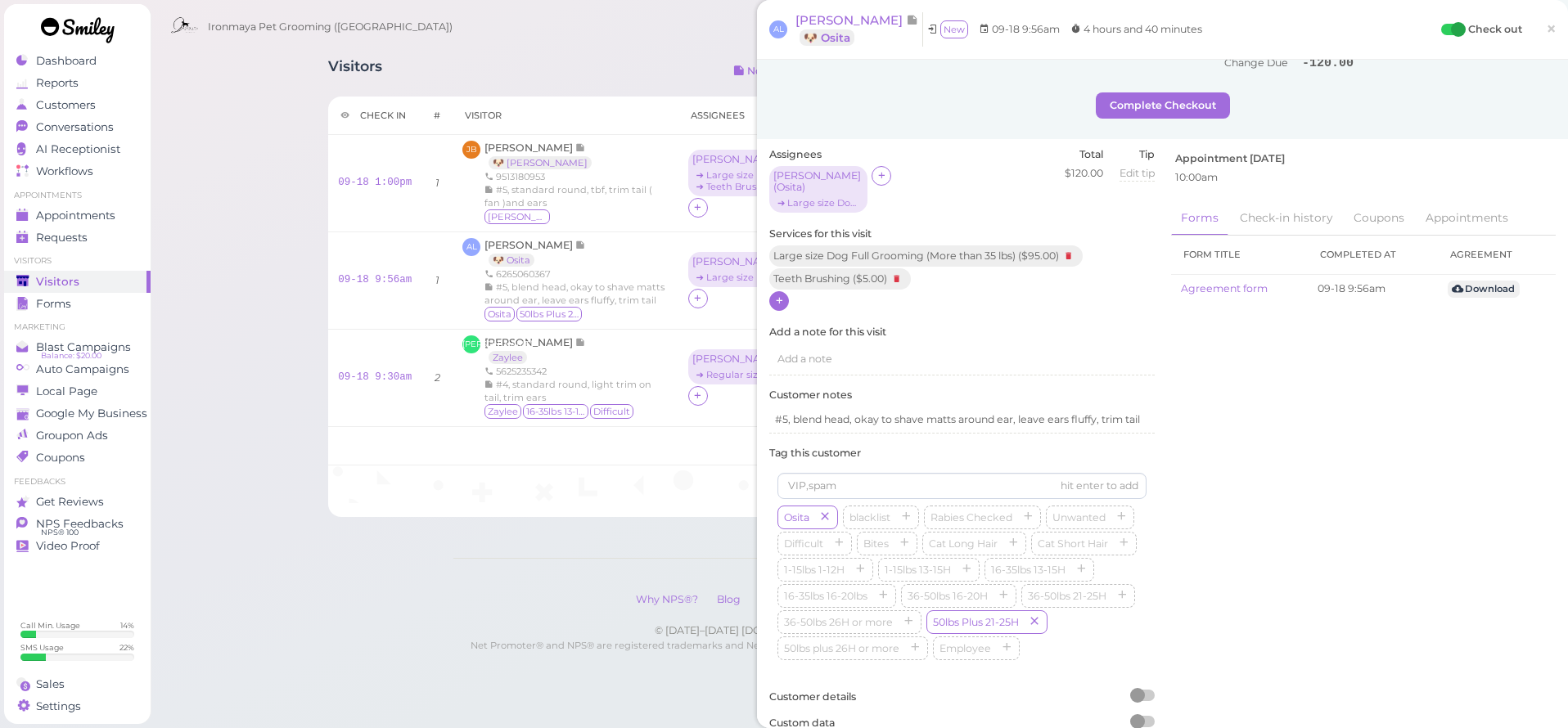
scroll to position [0, 0]
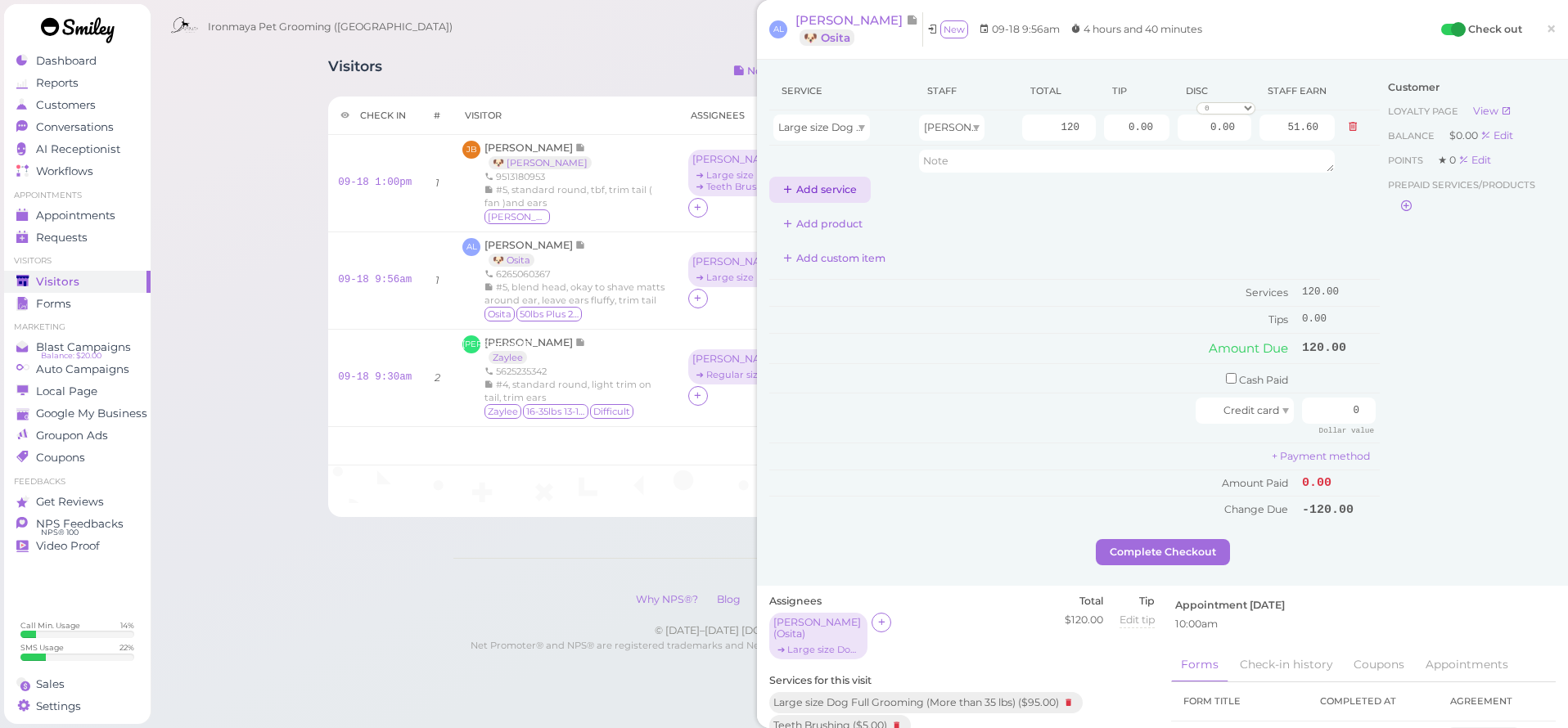
click at [842, 176] on button "Add service" at bounding box center [820, 190] width 101 height 27
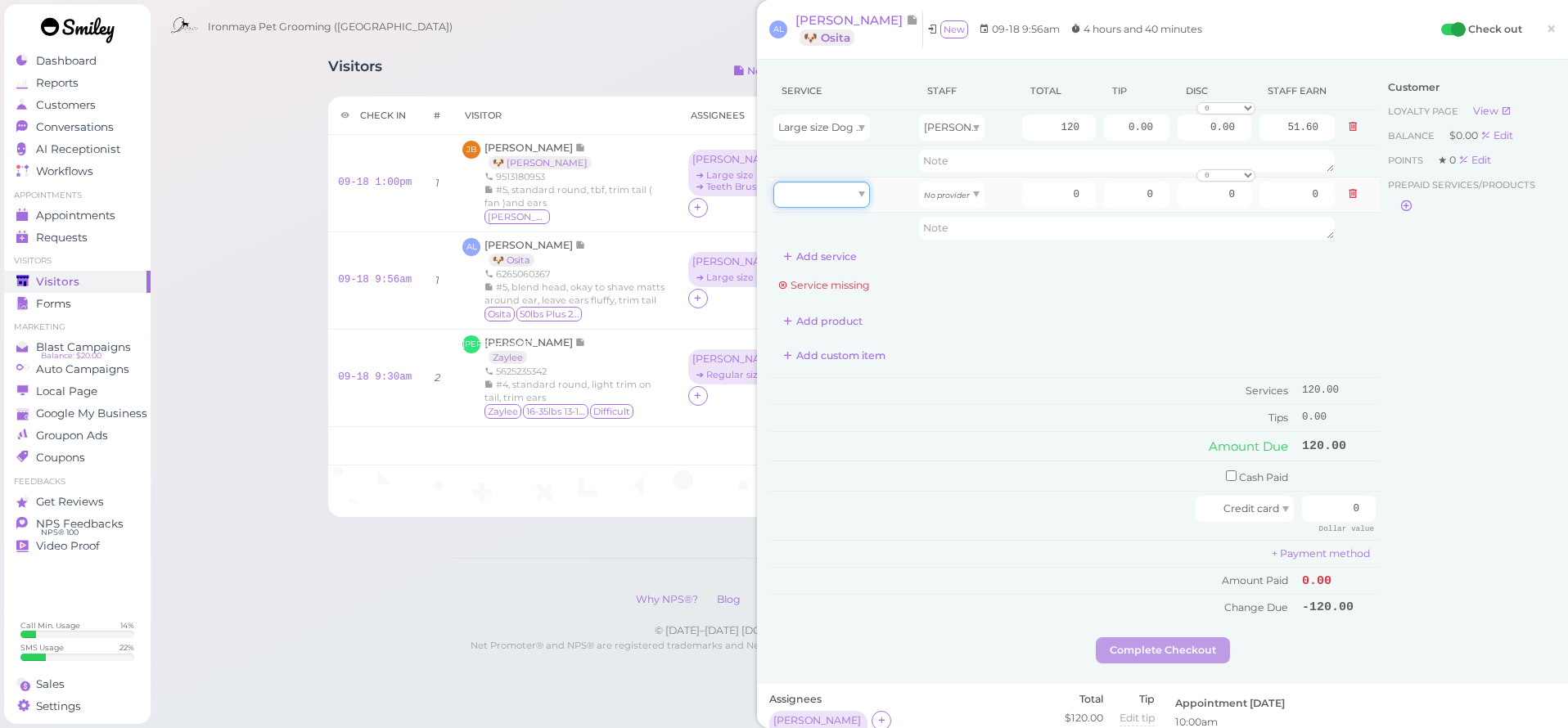
click at [842, 195] on div at bounding box center [821, 195] width 97 height 27
type input "5.00"
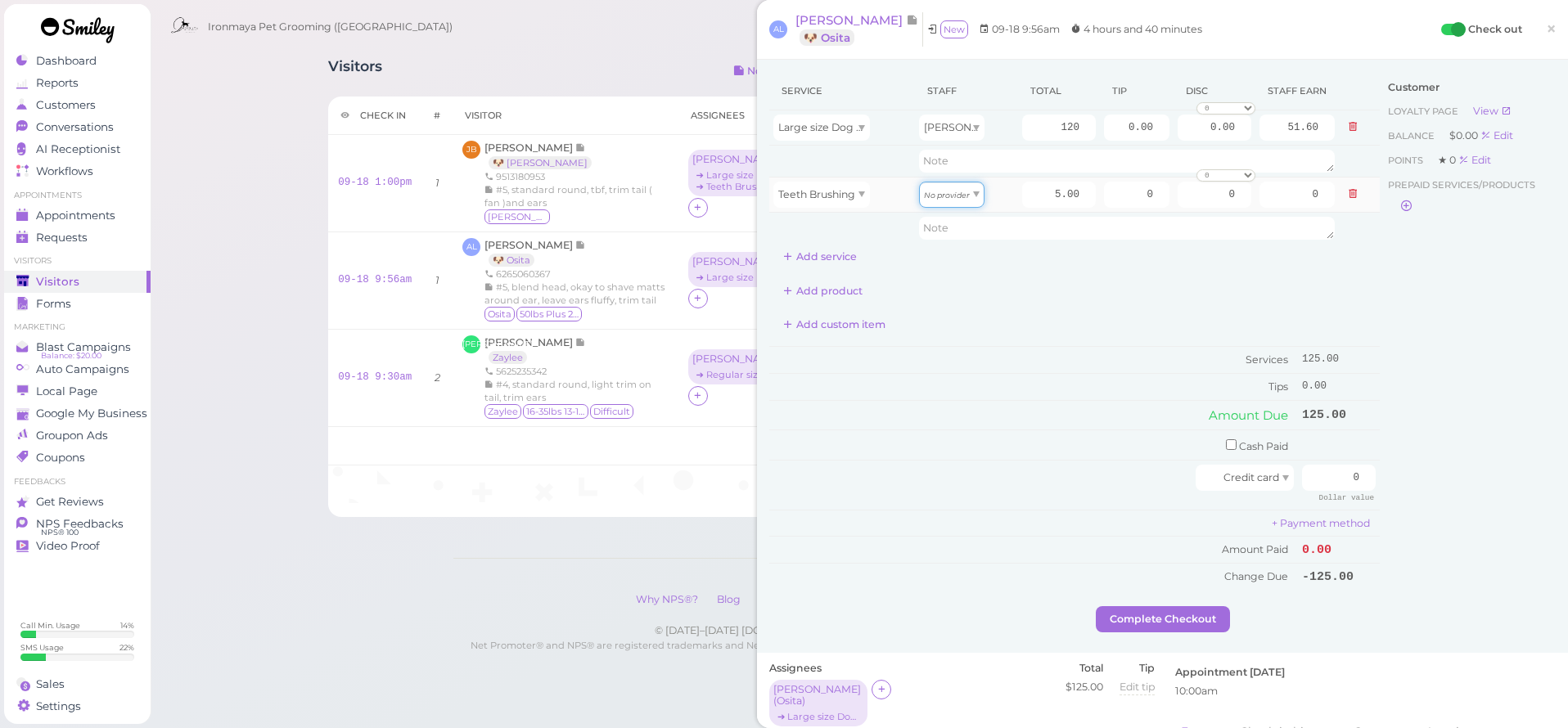
click at [976, 187] on div "No provider" at bounding box center [951, 195] width 65 height 27
click at [965, 194] on div "No provider" at bounding box center [951, 195] width 65 height 27
click at [952, 197] on icon "No provider" at bounding box center [946, 195] width 46 height 9
type input "2.15"
click at [1112, 128] on input "0.00" at bounding box center [1136, 128] width 65 height 27
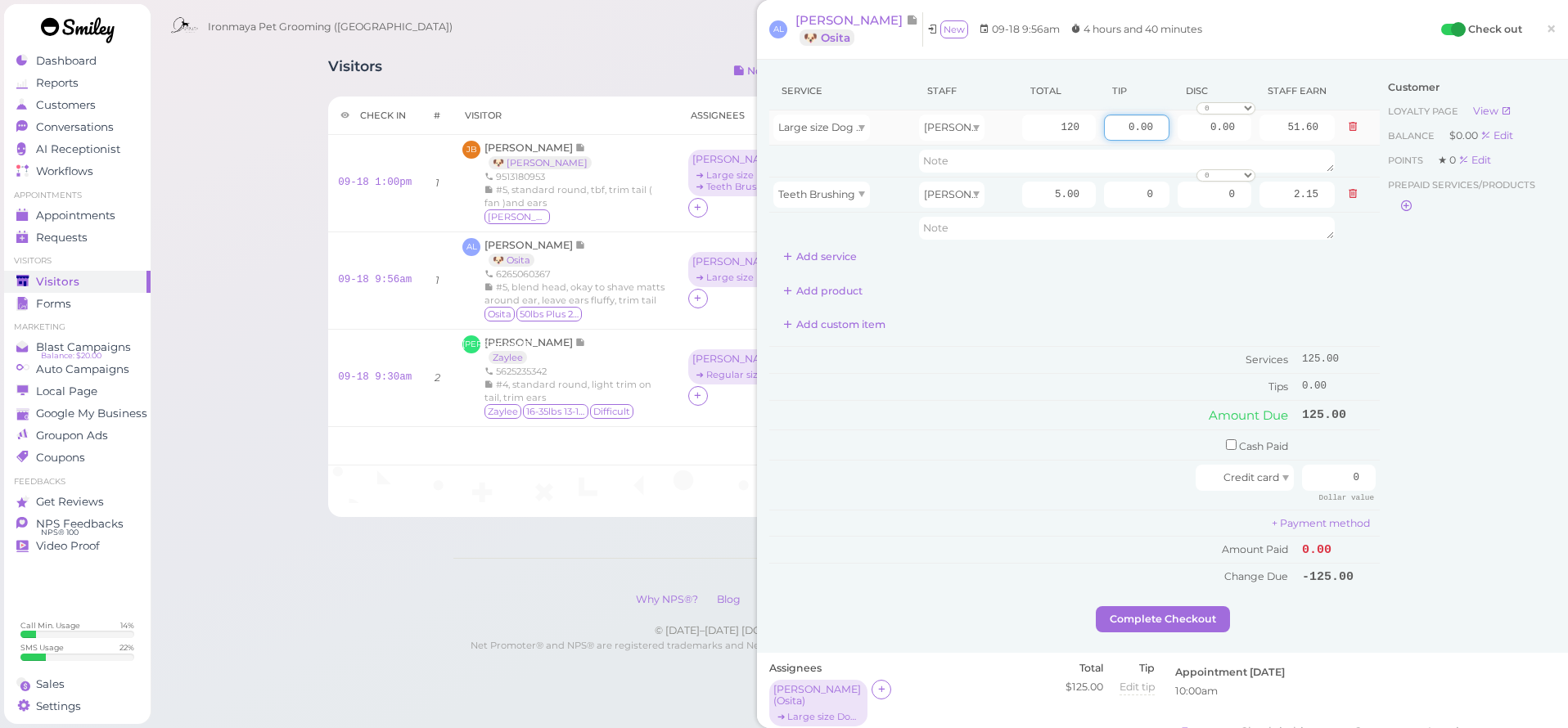
click at [1111, 128] on input "0.00" at bounding box center [1136, 128] width 65 height 27
type input "25"
click at [1496, 373] on div "Customer Loyalty page View Balance $0.00 Edit Points ★ 0 Edit Prepaid services/…" at bounding box center [1467, 339] width 176 height 534
click at [1306, 465] on input "0" at bounding box center [1339, 478] width 74 height 27
click at [1305, 466] on input "0" at bounding box center [1339, 478] width 74 height 27
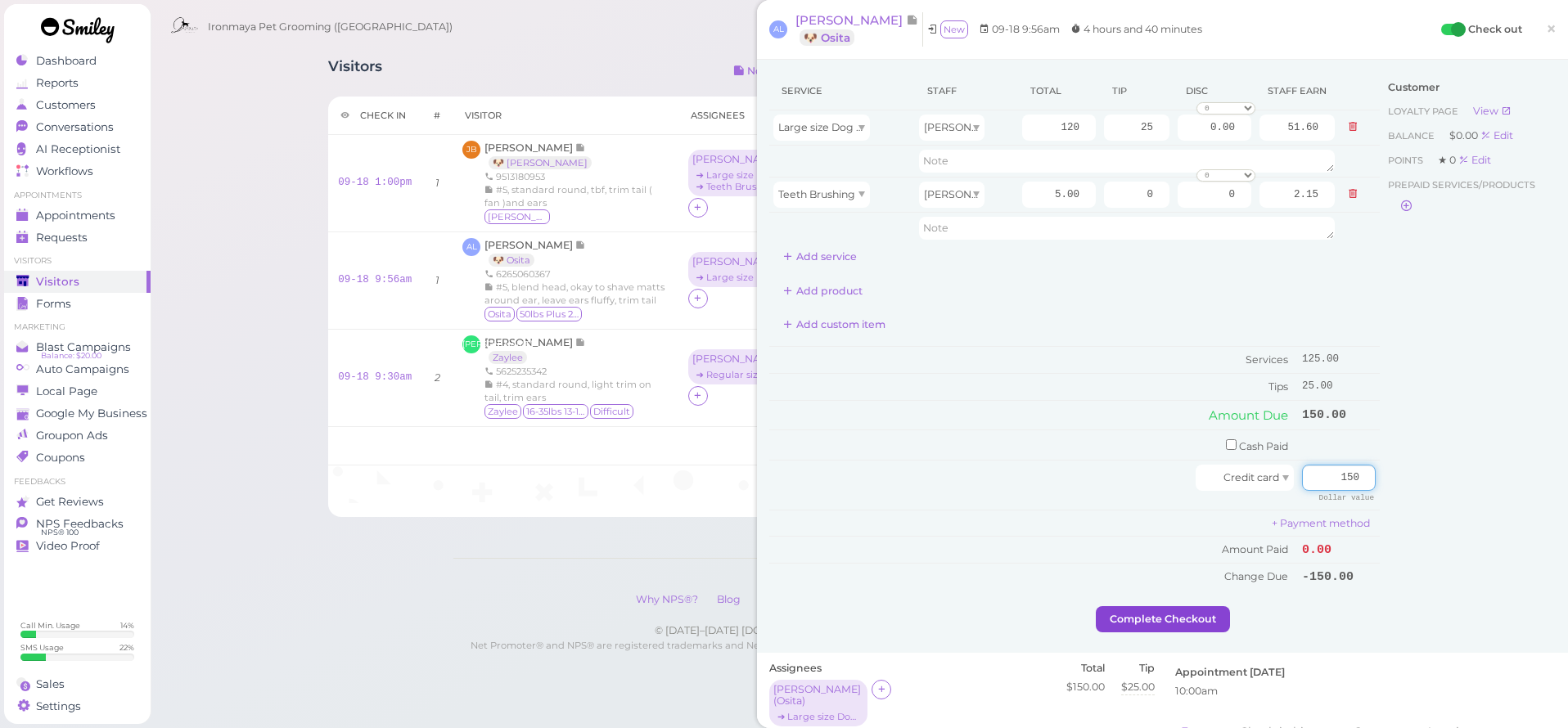
type input "150"
click at [1128, 615] on button "Complete Checkout" at bounding box center [1163, 620] width 134 height 27
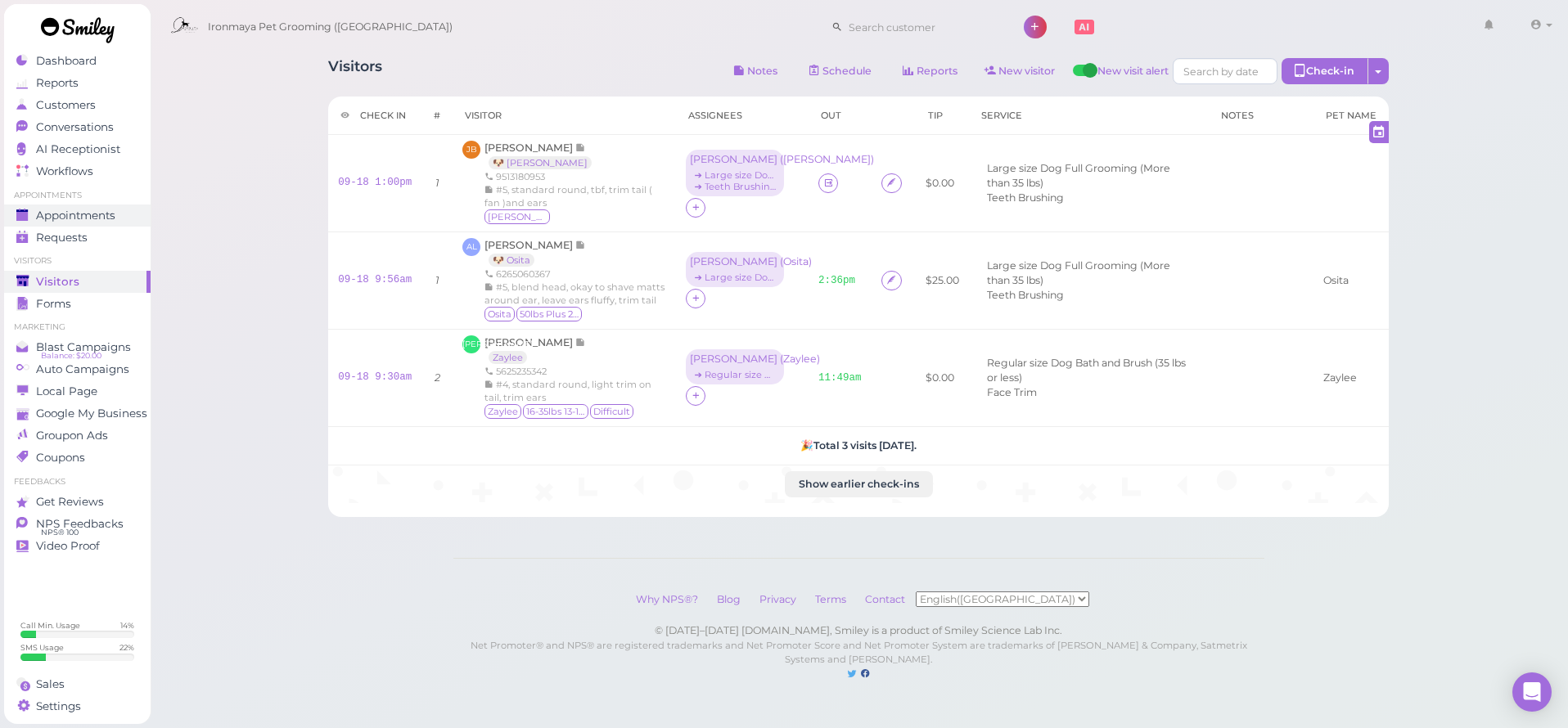
click at [120, 212] on div "Appointments" at bounding box center [75, 215] width 118 height 14
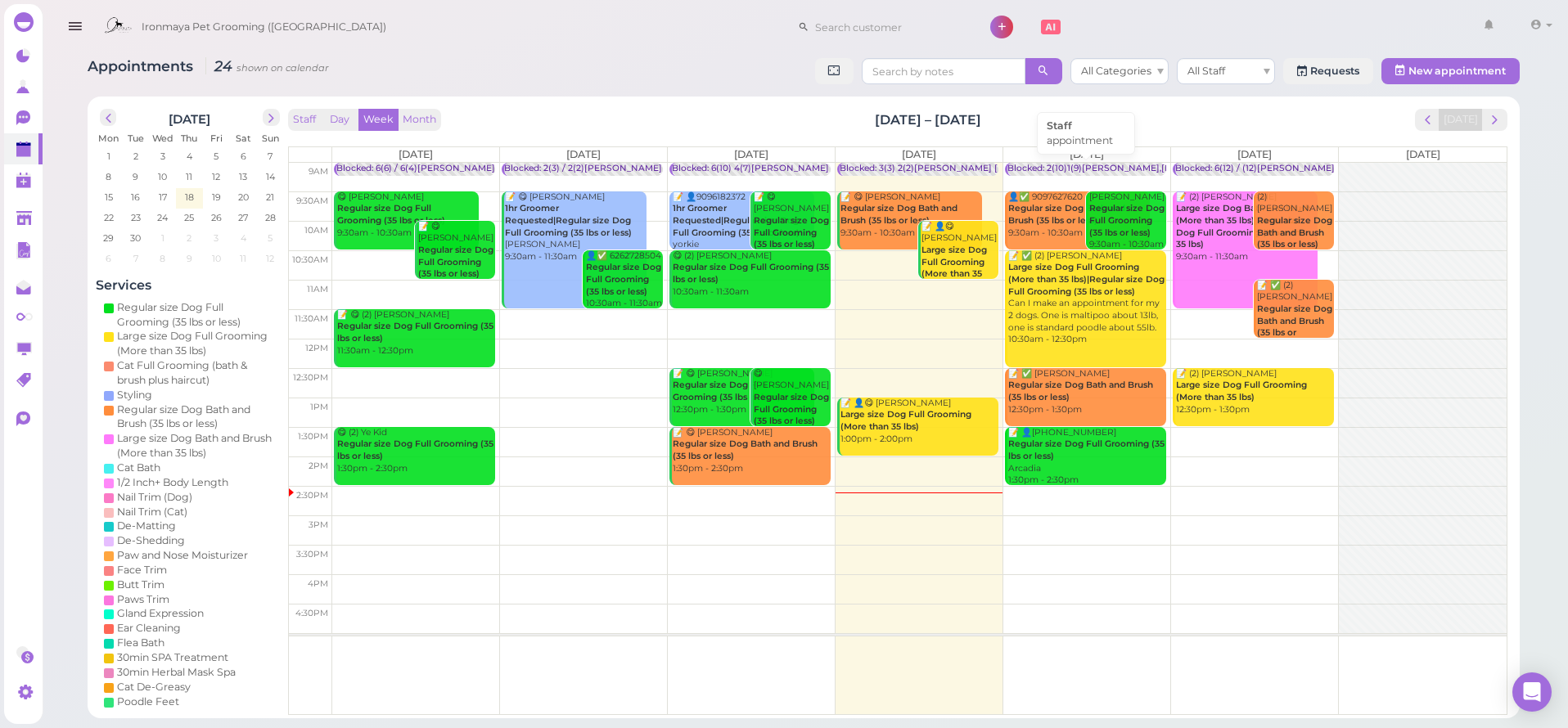
click at [1077, 164] on div "Blocked: 2(10)1(9)[PERSON_NAME],[PERSON_NAME] • appointment" at bounding box center [1155, 169] width 296 height 12
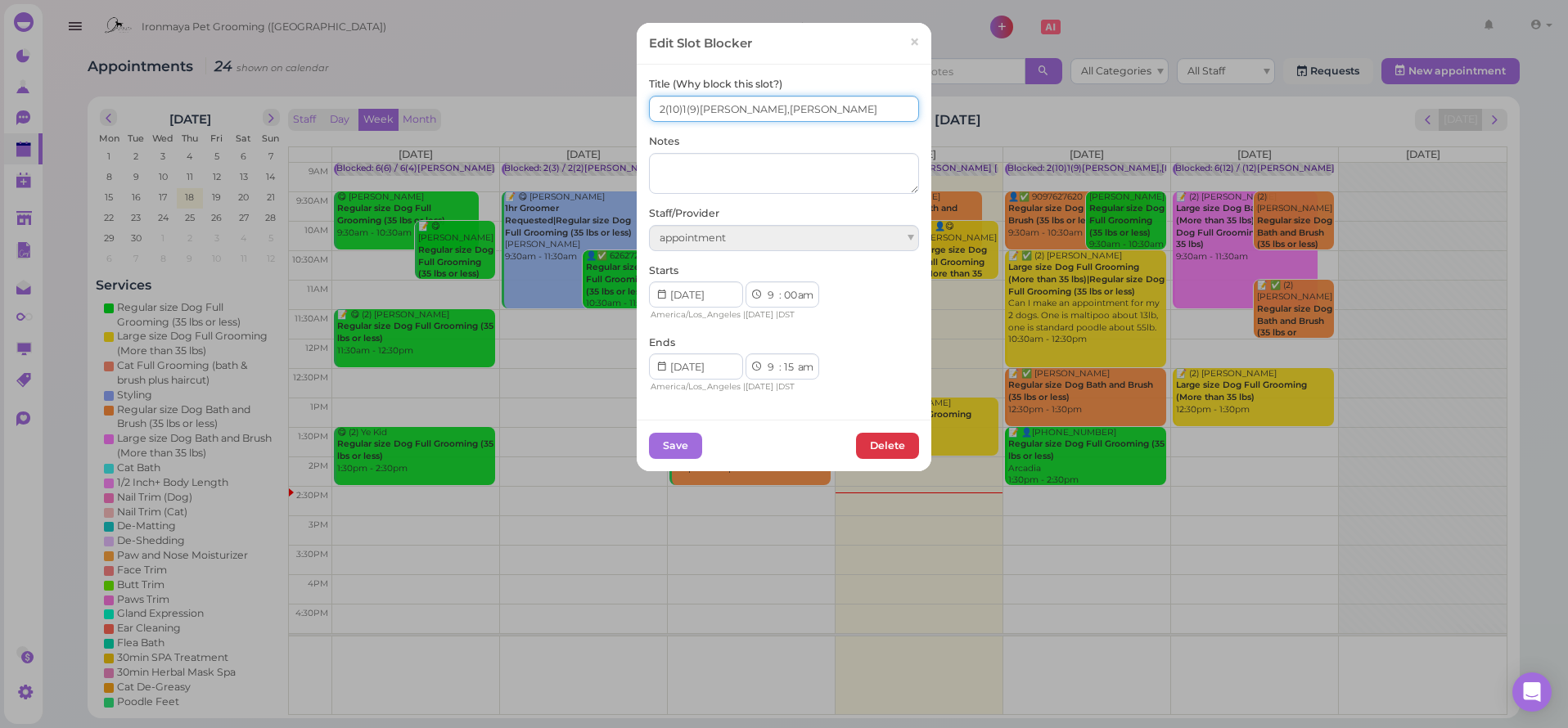
click at [680, 106] on input "2(10)1(9)[PERSON_NAME],[PERSON_NAME]" at bounding box center [784, 109] width 270 height 27
click at [673, 107] on input "2(10)5(9)[PERSON_NAME],[PERSON_NAME]" at bounding box center [784, 109] width 270 height 27
click at [653, 111] on input "2(10)5(9)[PERSON_NAME],[PERSON_NAME]" at bounding box center [784, 109] width 270 height 27
type input "6(10)5(9)[PERSON_NAME],[PERSON_NAME]"
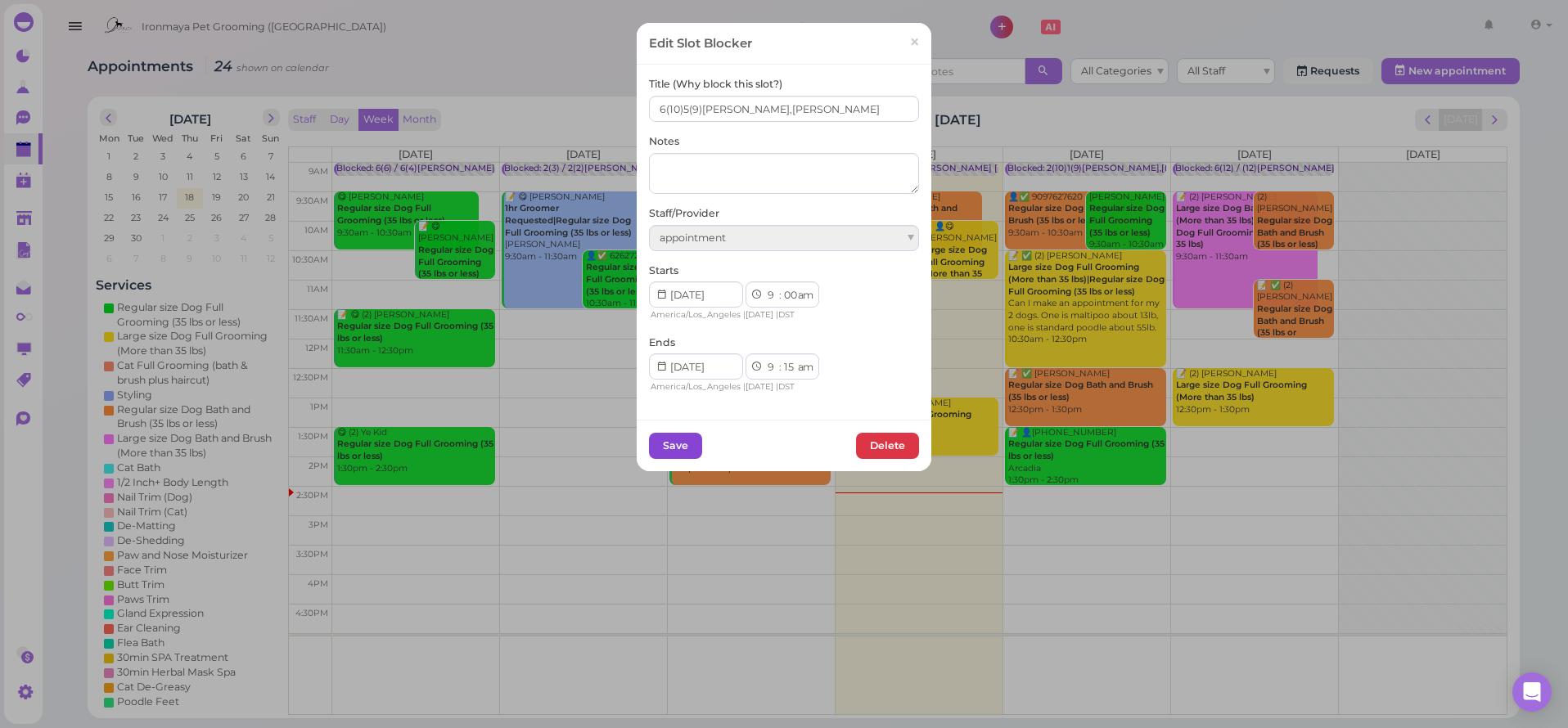
click at [682, 448] on button "Save" at bounding box center [675, 446] width 53 height 27
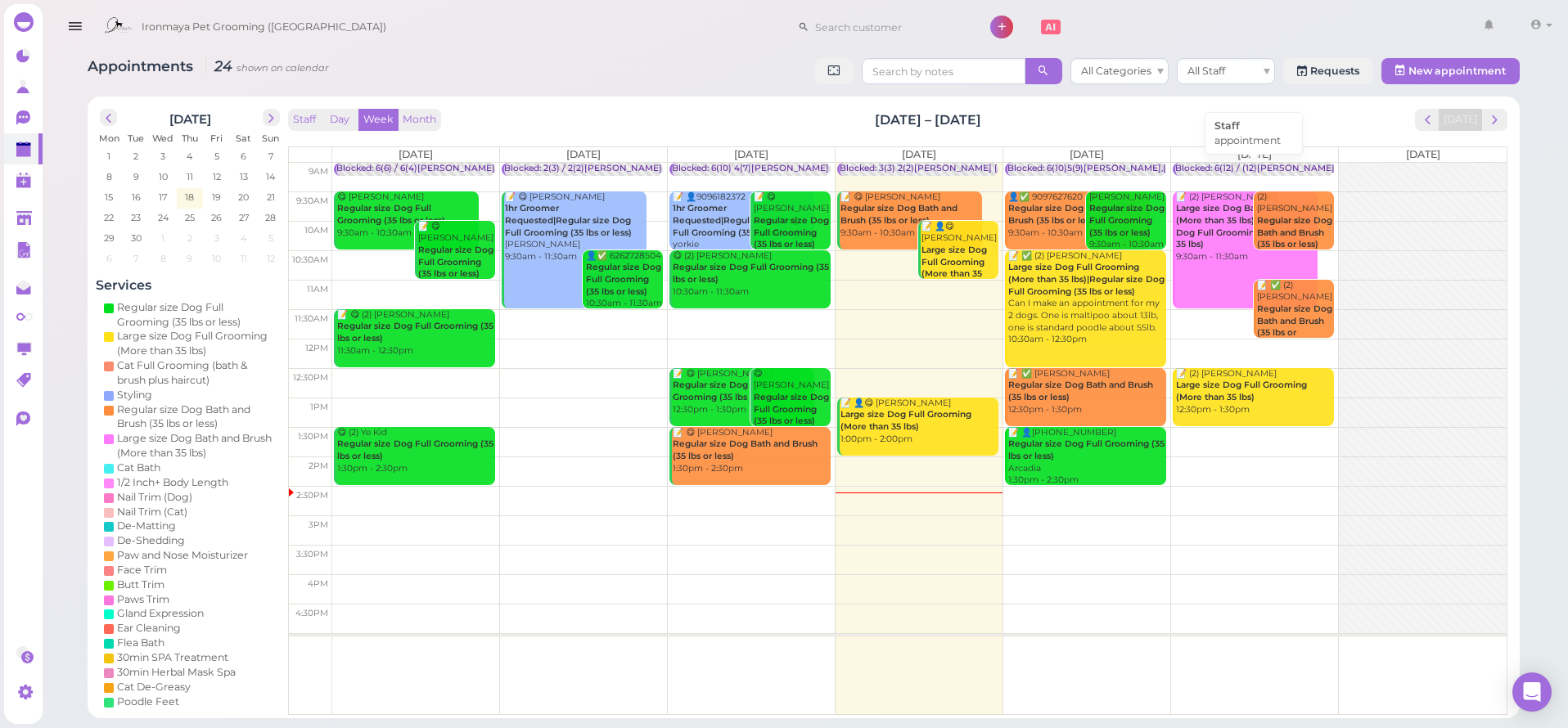
click at [1280, 165] on div "Blocked: 6(12) / (12)[PERSON_NAME] • appointment" at bounding box center [1287, 169] width 224 height 12
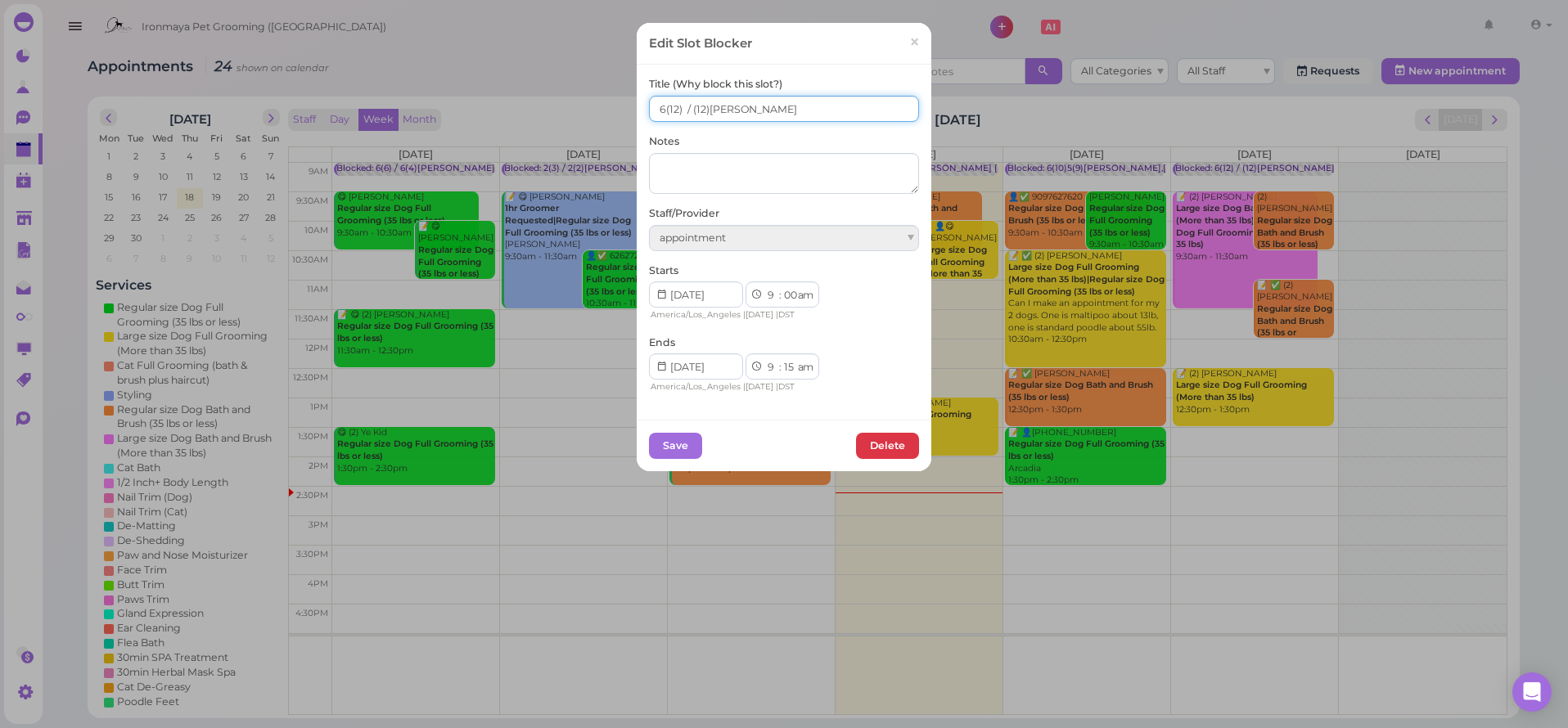
click at [688, 113] on input "6(12) / (12)[PERSON_NAME]" at bounding box center [784, 109] width 270 height 27
click at [649, 108] on input "6(12) / 3(12)[PERSON_NAME]" at bounding box center [784, 109] width 270 height 27
type input "8(12) / 3(12)[PERSON_NAME]"
click at [659, 437] on button "Save" at bounding box center [675, 446] width 53 height 27
